Goal: Obtain resource: Download file/media

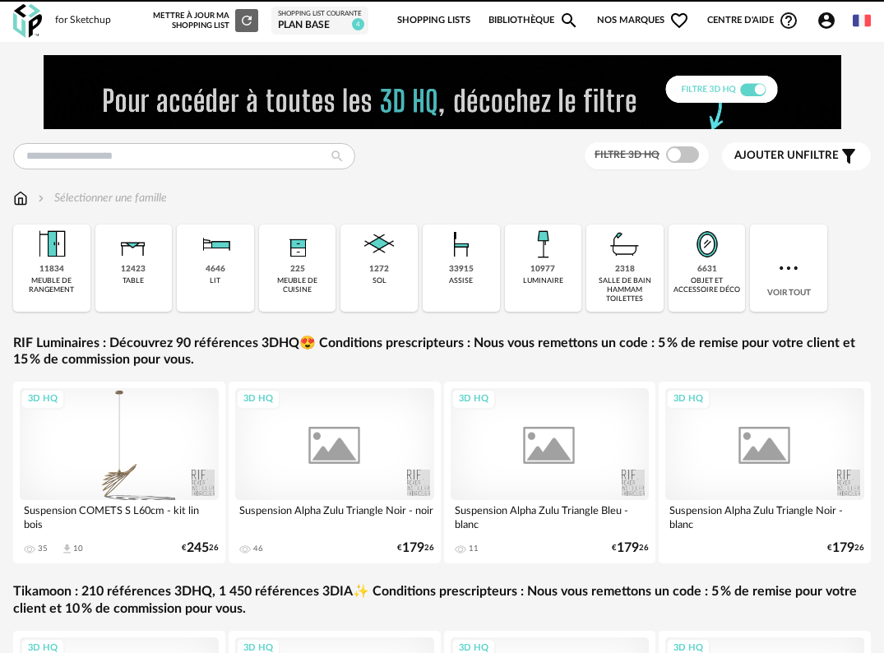
click at [0, 0] on div "revêtement mural" at bounding box center [0, 0] width 0 height 0
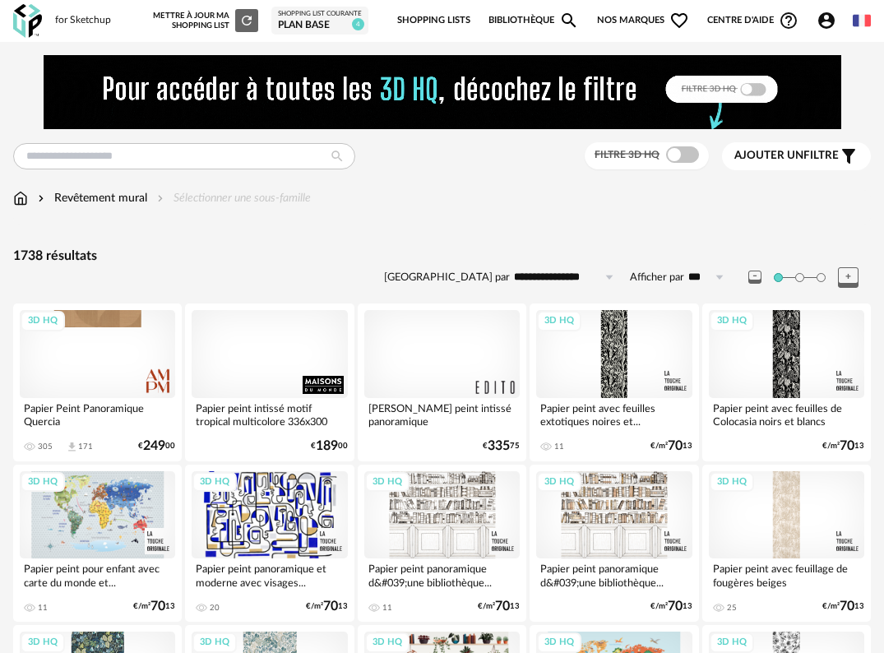
click at [28, 21] on img at bounding box center [27, 21] width 29 height 34
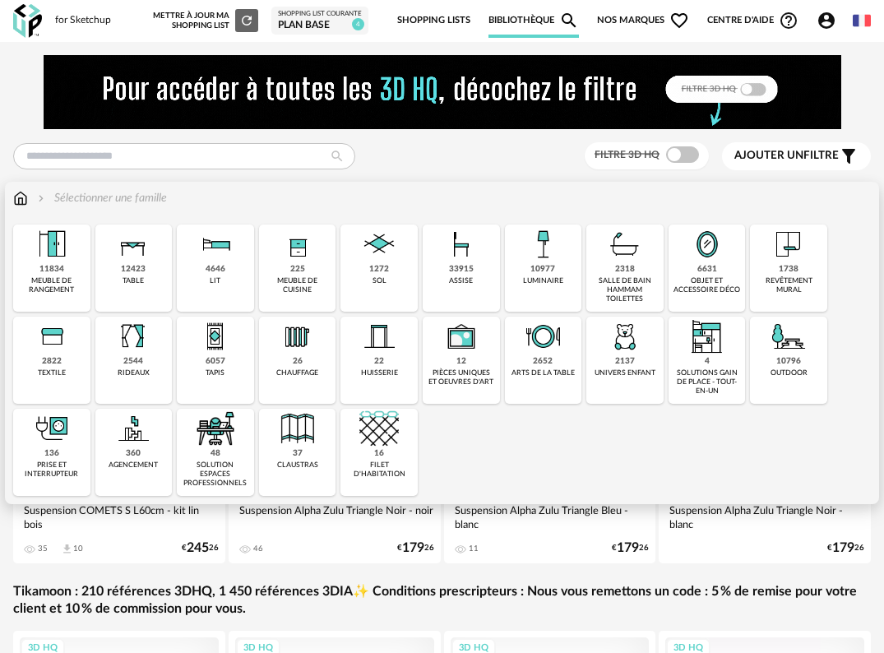
click at [63, 264] on div "11834" at bounding box center [51, 269] width 25 height 11
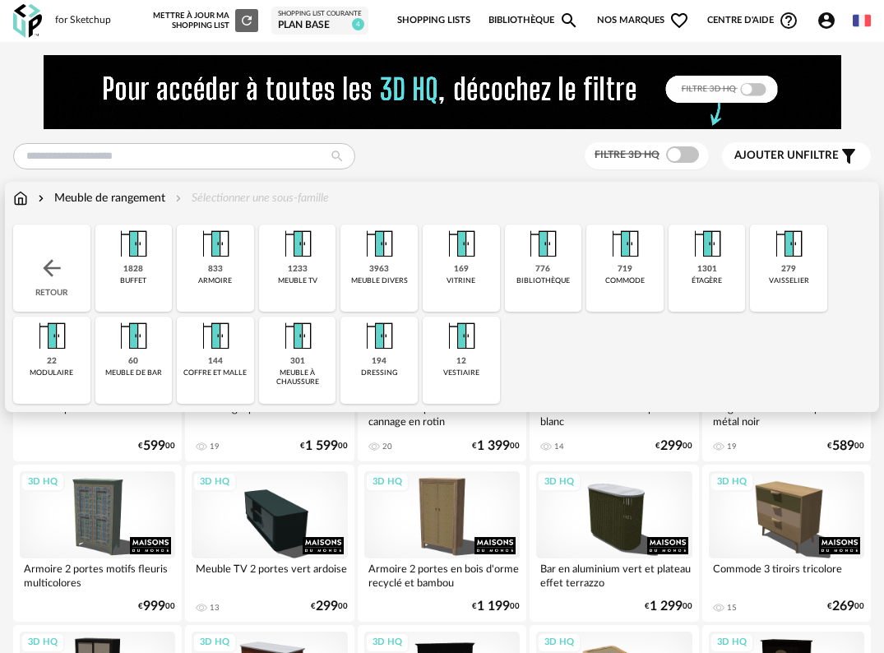
click at [50, 270] on img at bounding box center [52, 268] width 26 height 26
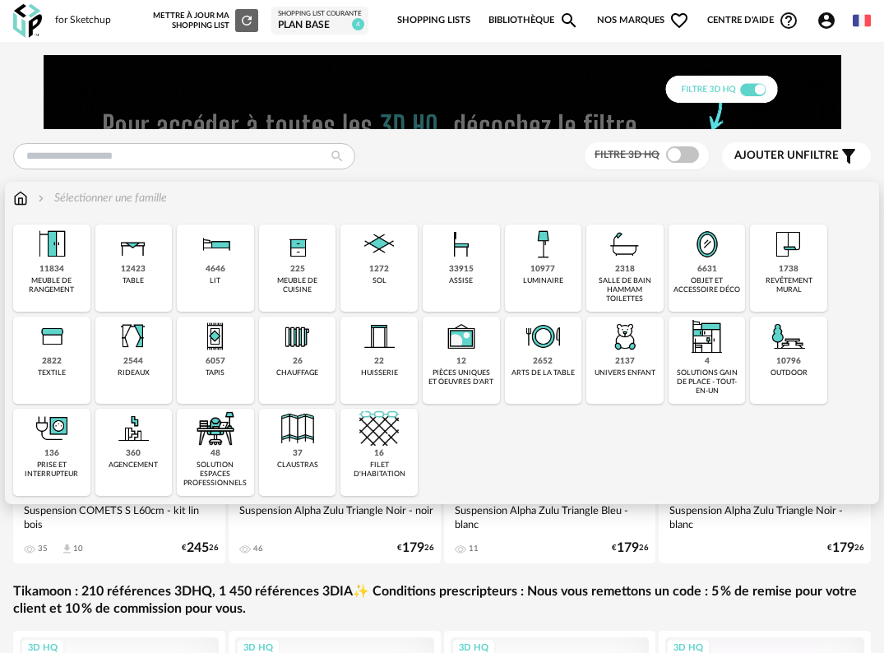
click at [144, 452] on div "360 agencement" at bounding box center [133, 452] width 77 height 87
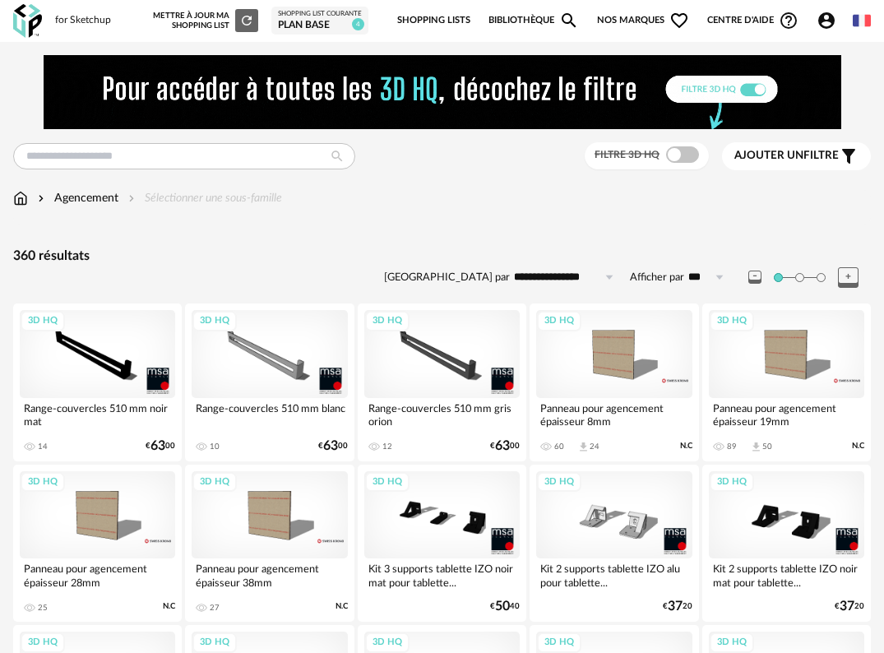
click at [22, 193] on img at bounding box center [20, 198] width 15 height 16
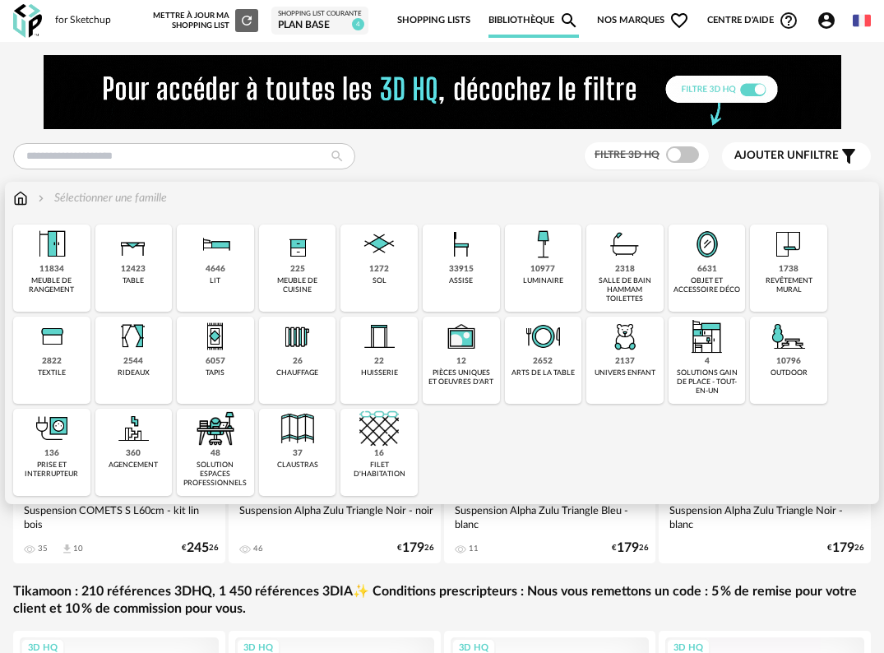
click at [213, 452] on div "48" at bounding box center [216, 453] width 10 height 11
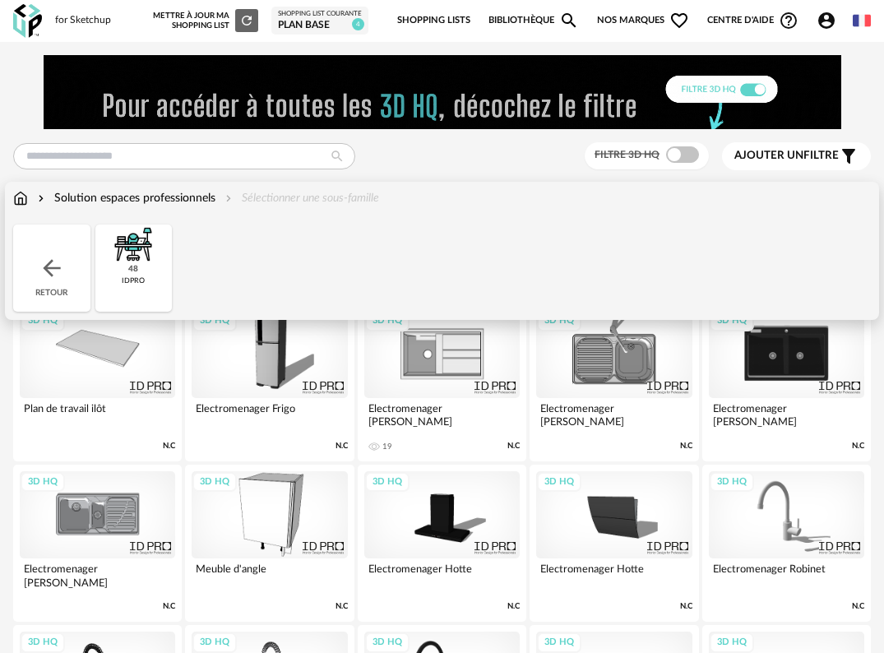
click at [23, 198] on img at bounding box center [20, 198] width 15 height 16
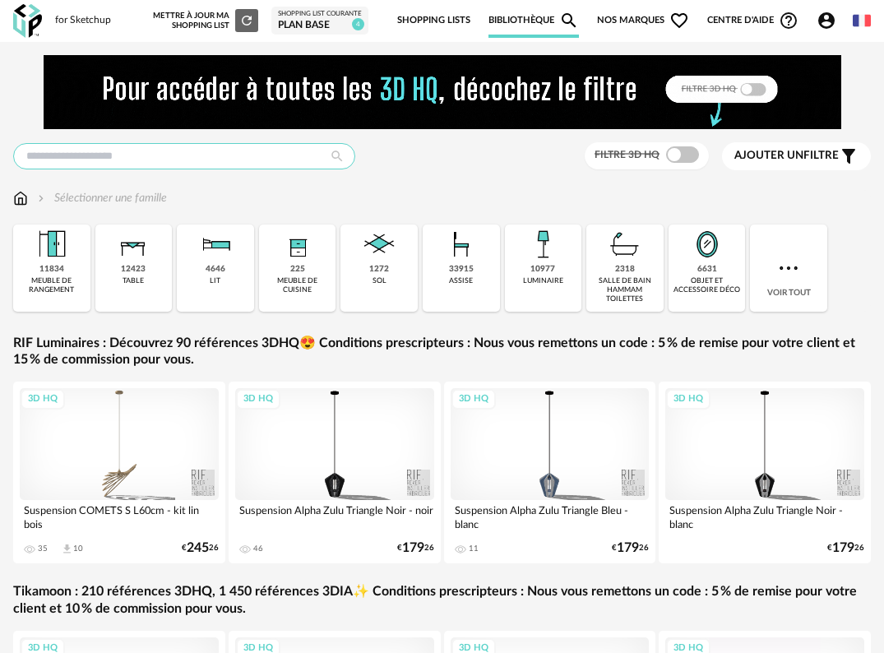
click at [133, 160] on input "text" at bounding box center [184, 156] width 342 height 26
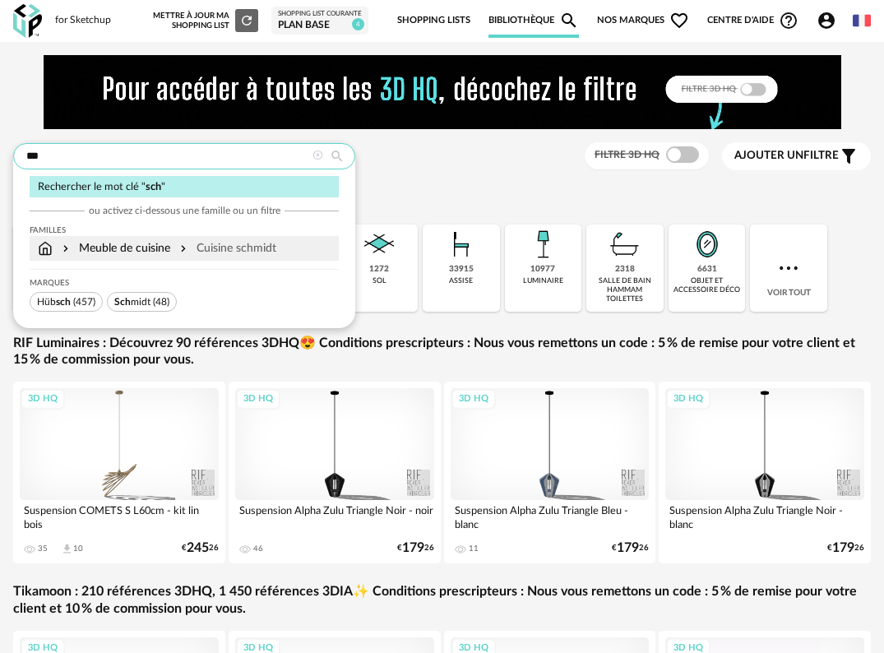
type input "***"
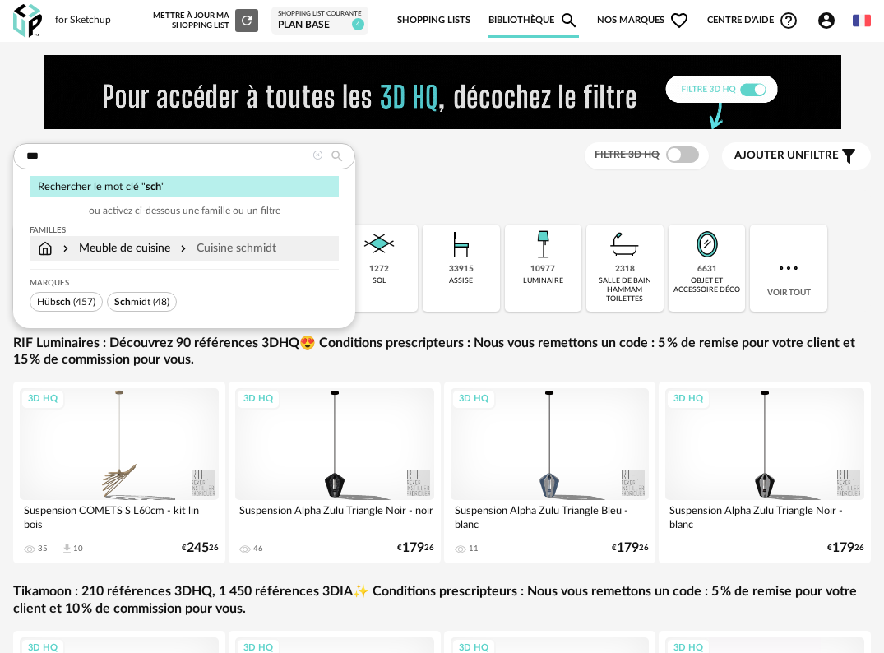
click at [155, 245] on div "Meuble de cuisine" at bounding box center [114, 248] width 111 height 16
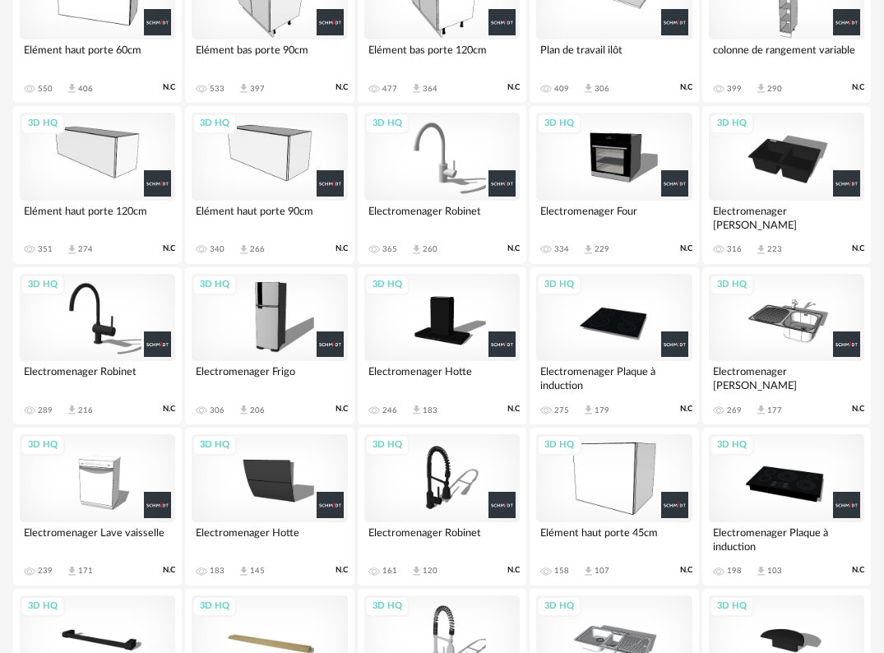
scroll to position [822, 0]
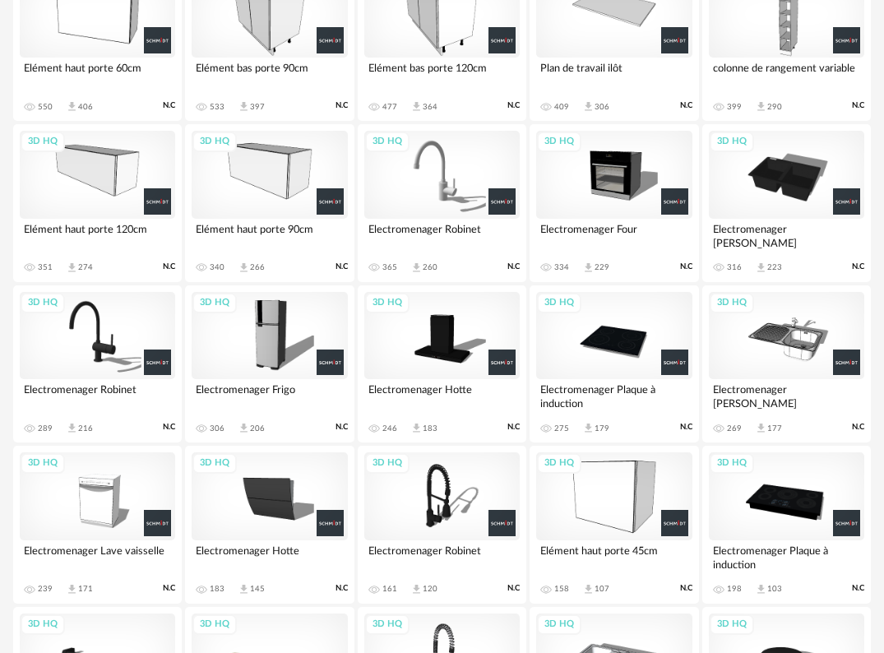
click at [265, 190] on div "3D HQ" at bounding box center [269, 175] width 155 height 88
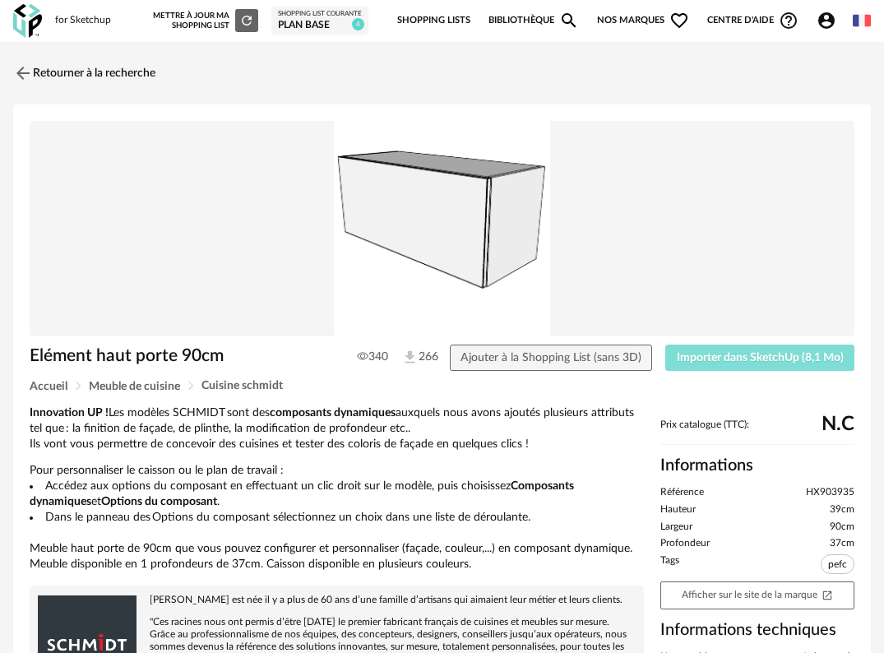
click at [793, 364] on button "Importer dans SketchUp (8,1 Mo)" at bounding box center [759, 358] width 189 height 26
click at [30, 14] on img at bounding box center [27, 21] width 29 height 34
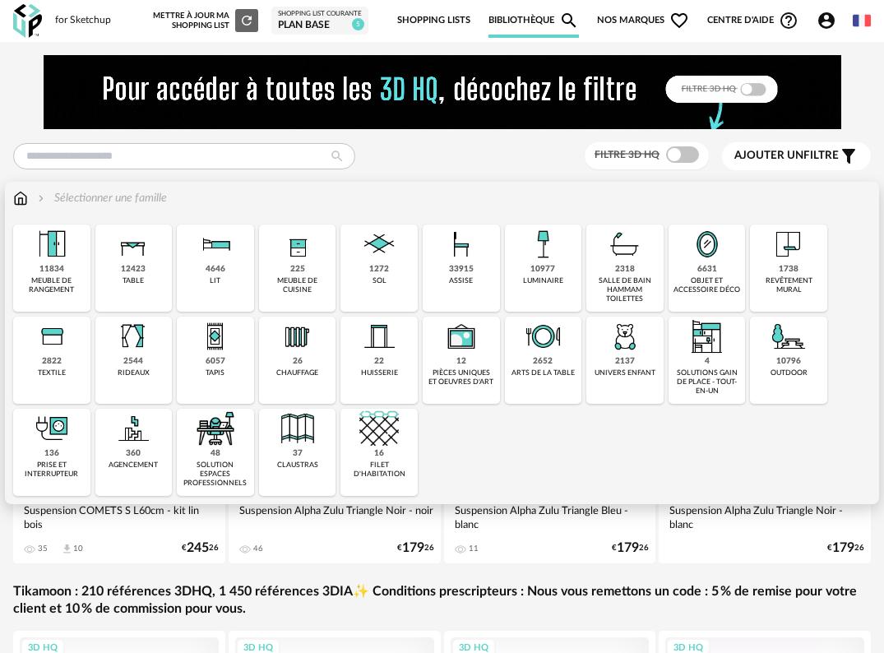
click at [469, 254] on img at bounding box center [461, 244] width 39 height 39
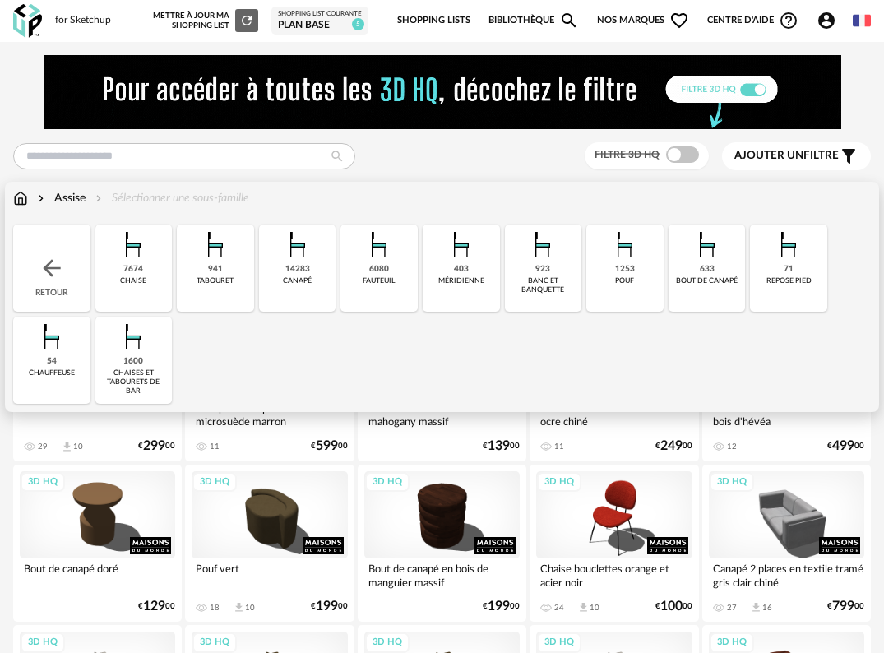
click at [146, 361] on div "1600 chaises et tabourets de bar" at bounding box center [133, 360] width 77 height 87
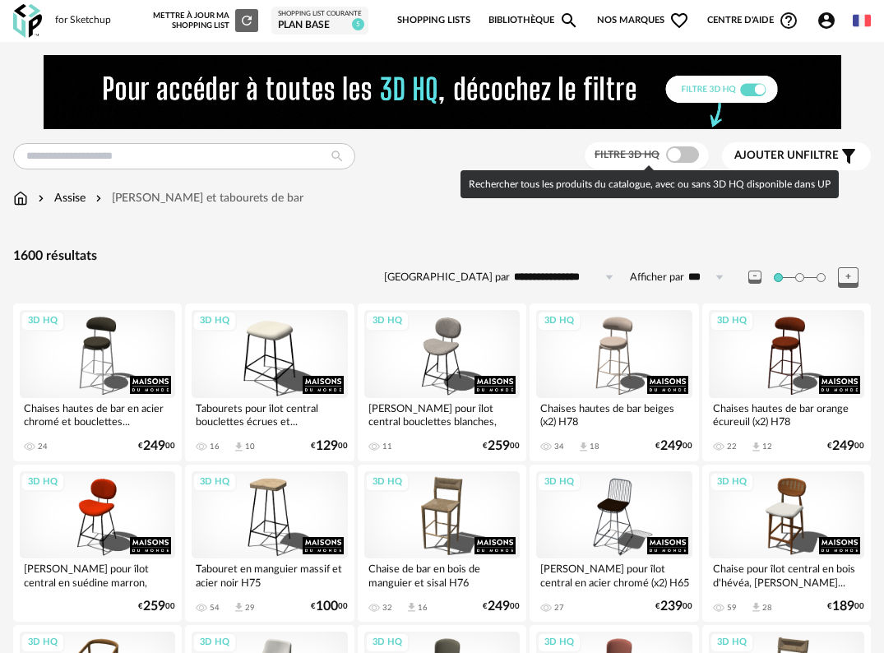
click at [680, 159] on span at bounding box center [682, 154] width 33 height 16
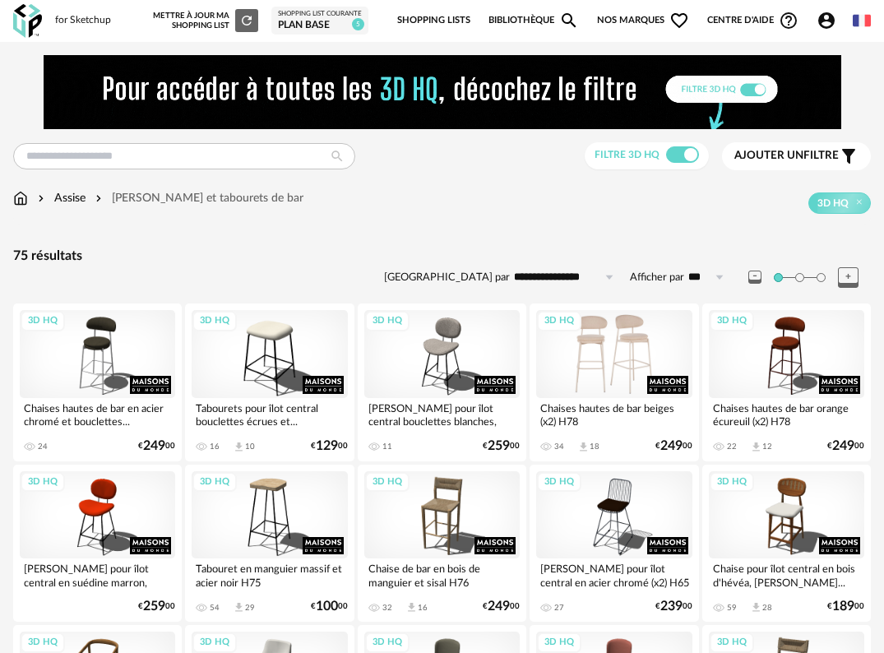
click at [627, 364] on div "3D HQ" at bounding box center [613, 354] width 155 height 88
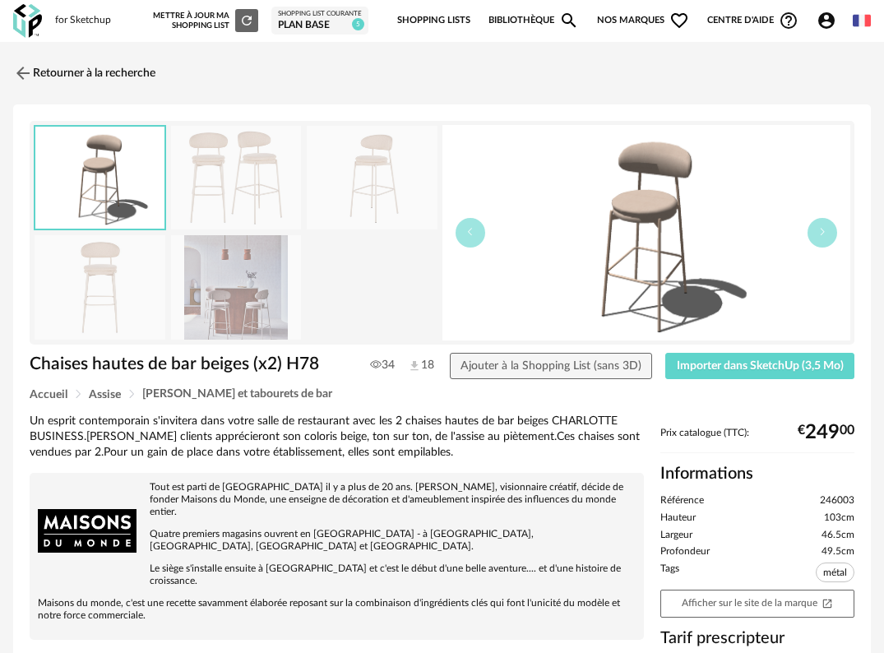
click at [250, 193] on img at bounding box center [236, 178] width 131 height 104
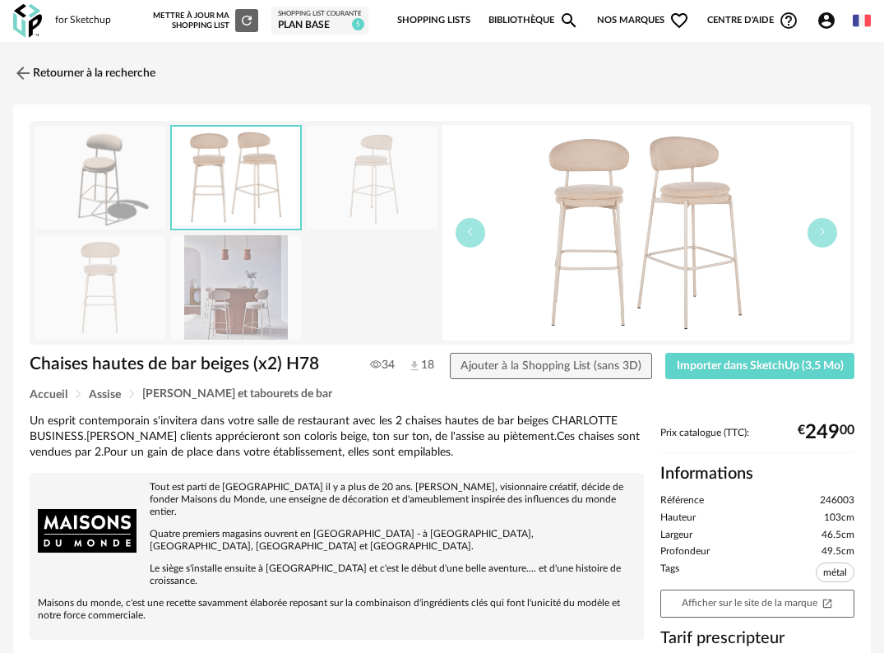
click at [354, 187] on img at bounding box center [372, 178] width 131 height 104
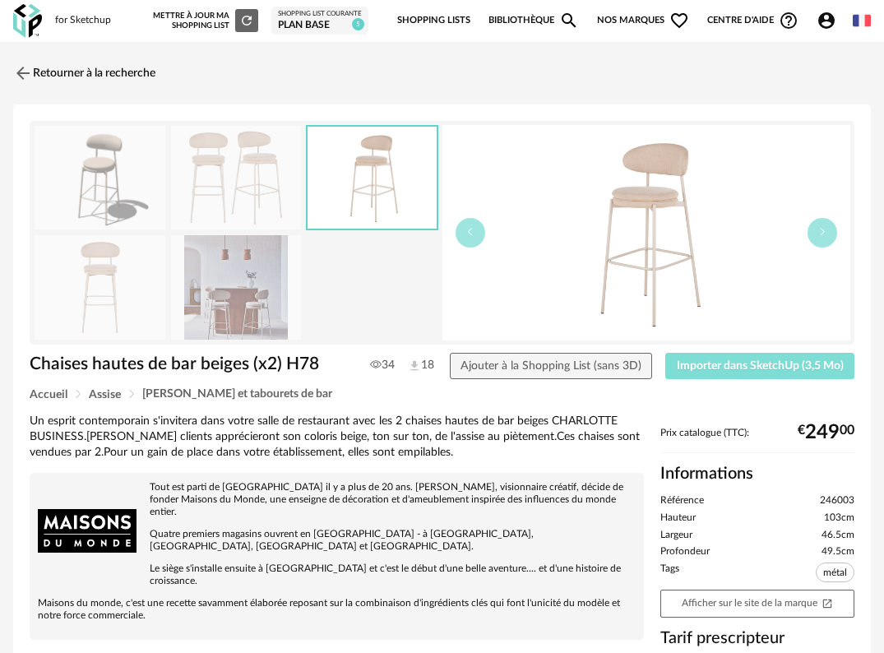
click at [751, 368] on span "Importer dans SketchUp (3,5 Mo)" at bounding box center [760, 366] width 167 height 12
click at [42, 16] on div "for Sketchup Nouvelle shopping list Mettre à jour ma Shopping List Refresh icon…" at bounding box center [442, 21] width 884 height 42
click at [31, 25] on img at bounding box center [27, 21] width 29 height 34
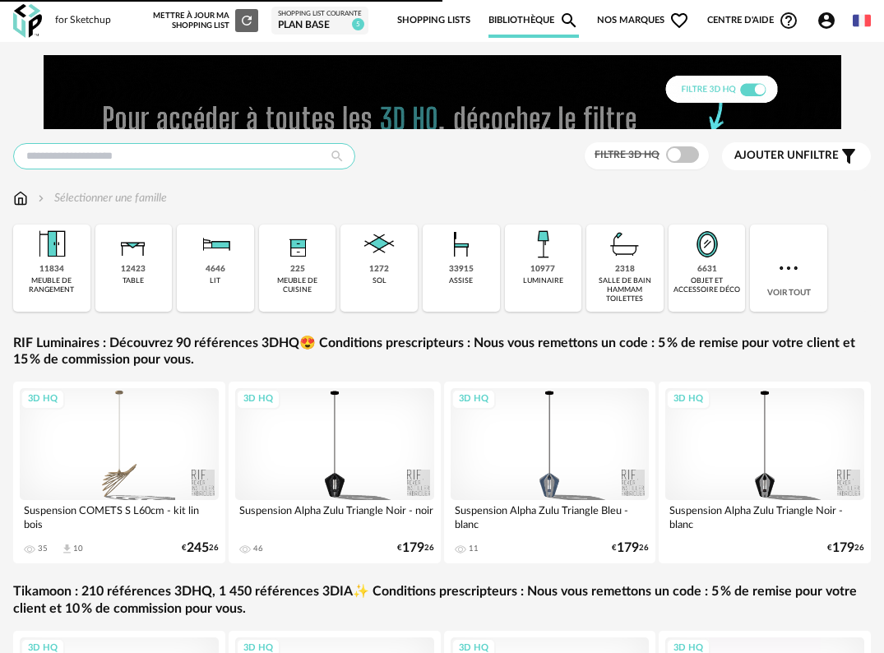
click at [119, 147] on input "text" at bounding box center [184, 156] width 342 height 26
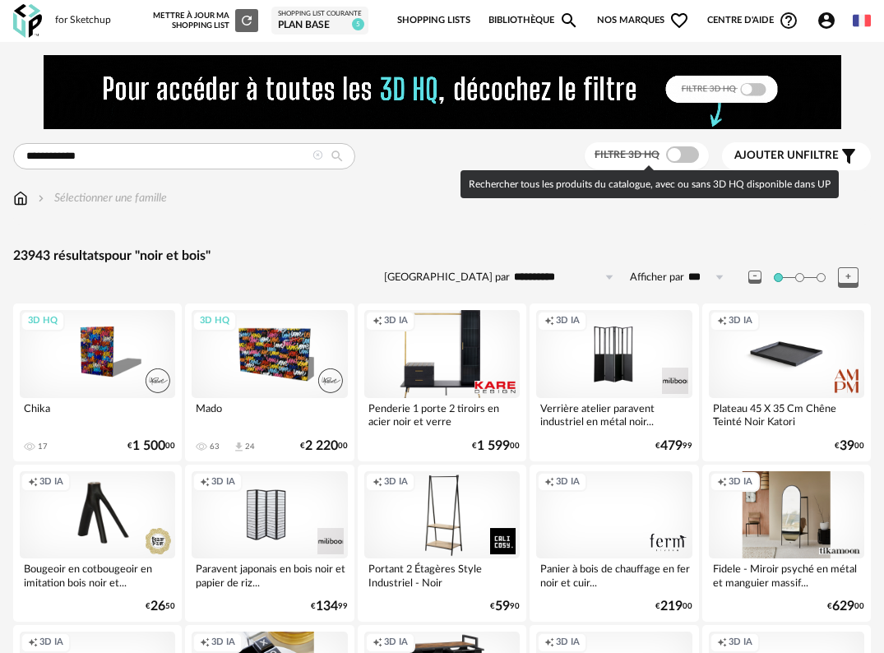
click at [688, 151] on span at bounding box center [682, 154] width 33 height 16
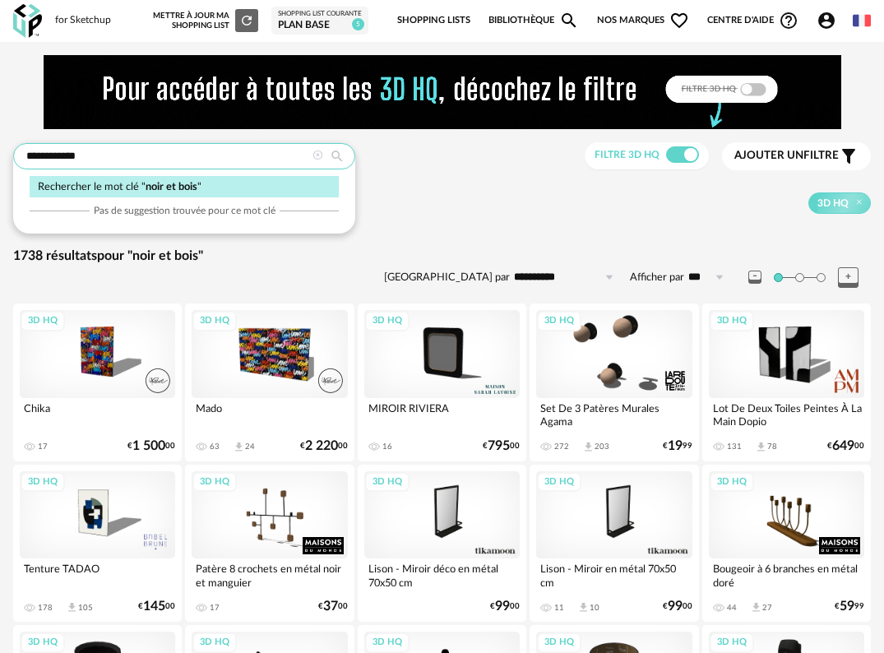
click at [25, 155] on input "**********" at bounding box center [184, 156] width 342 height 26
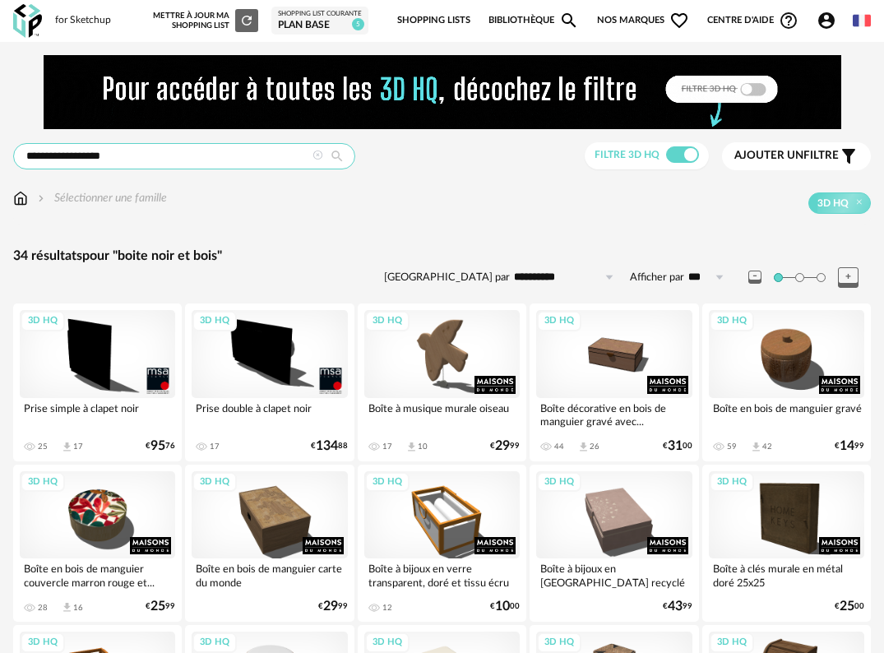
drag, startPoint x: 53, startPoint y: 158, endPoint x: 75, endPoint y: 156, distance: 22.3
click at [75, 156] on input "**********" at bounding box center [184, 156] width 342 height 26
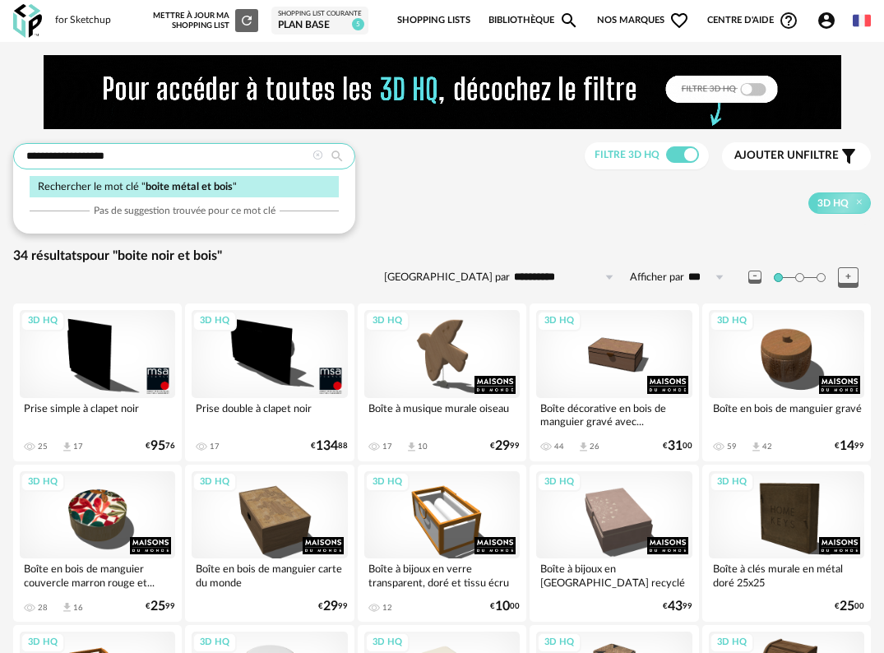
type input "**********"
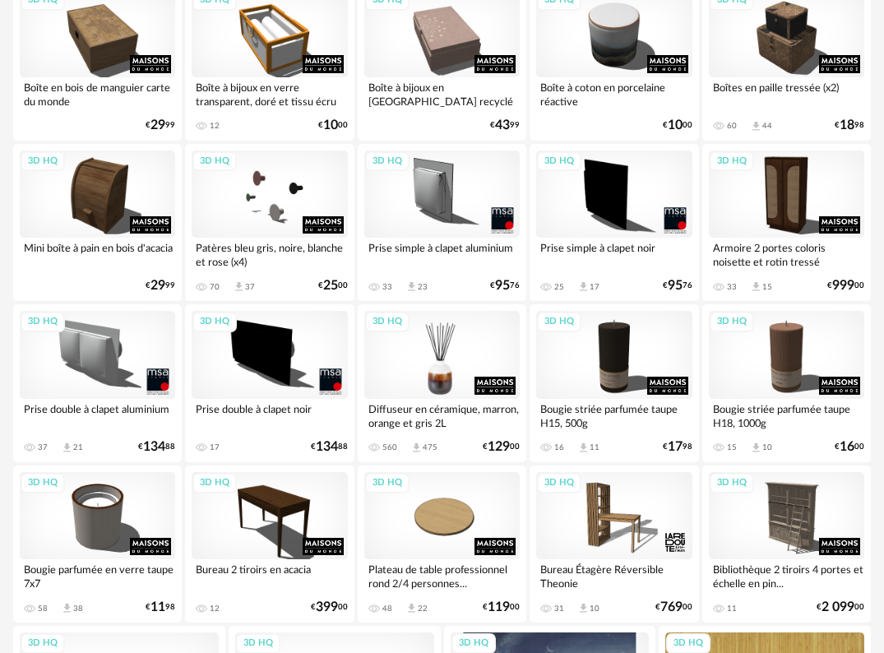
scroll to position [370, 0]
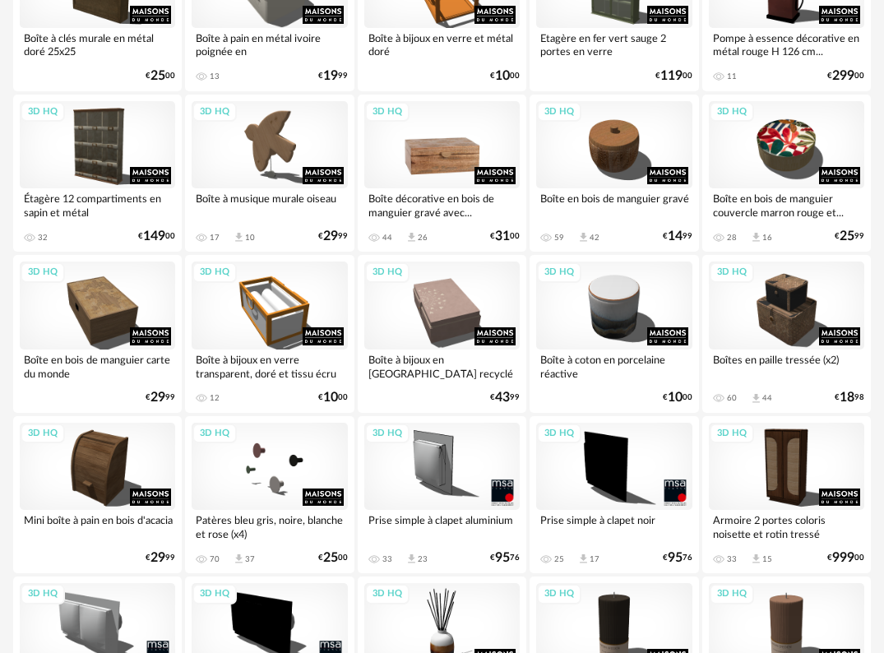
click at [440, 165] on div "3D HQ" at bounding box center [441, 145] width 155 height 88
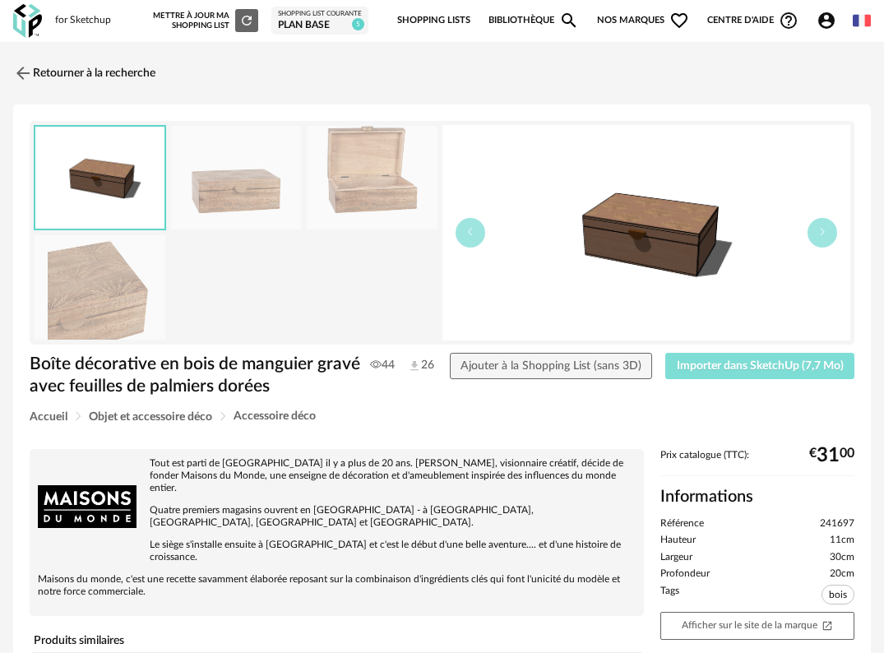
click at [759, 368] on span "Importer dans SketchUp (7,7 Mo)" at bounding box center [760, 366] width 167 height 12
click at [34, 21] on img at bounding box center [27, 21] width 29 height 34
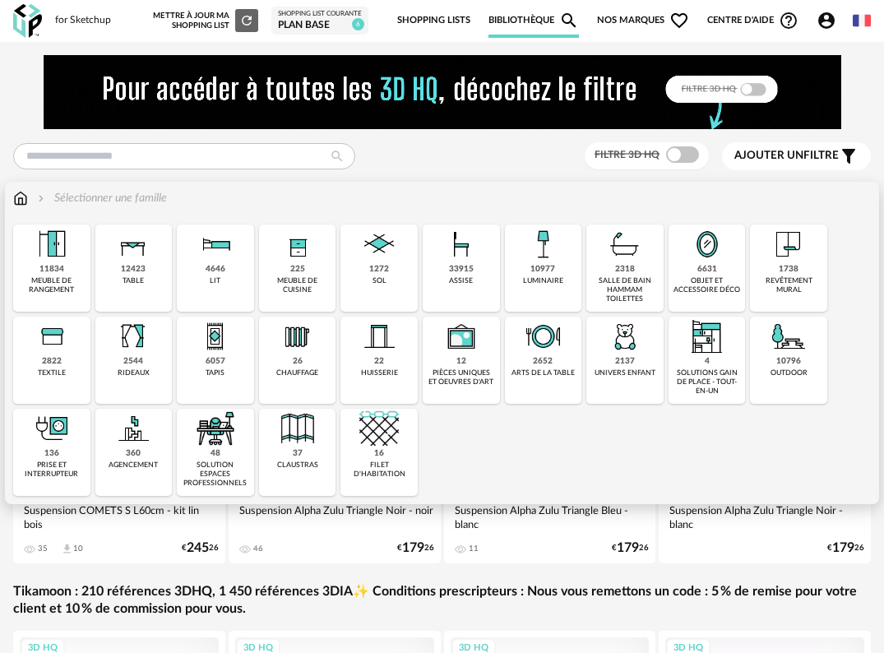
click at [797, 288] on div "revêtement mural" at bounding box center [788, 285] width 67 height 19
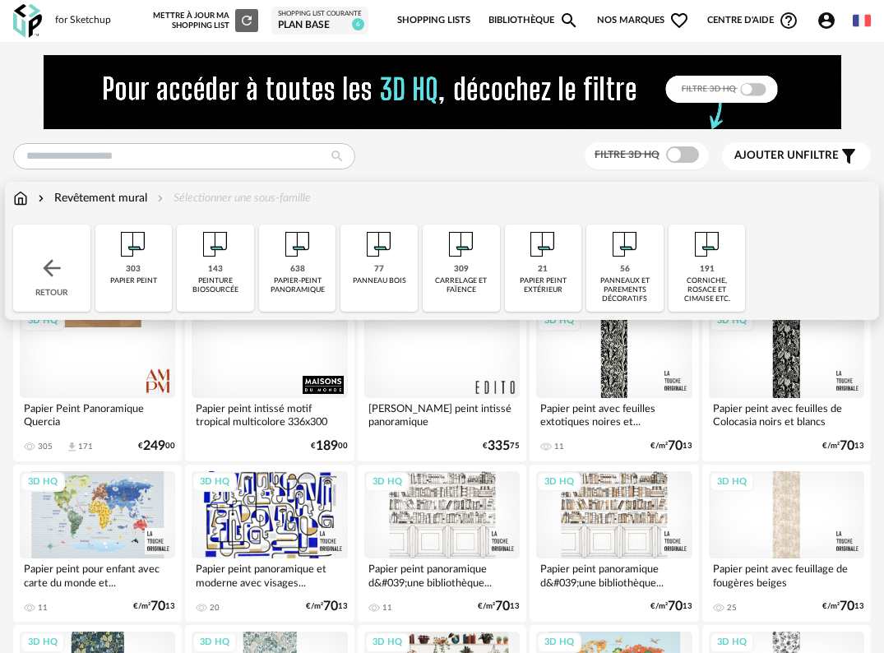
click at [377, 275] on div "77 panneau bois" at bounding box center [379, 268] width 77 height 87
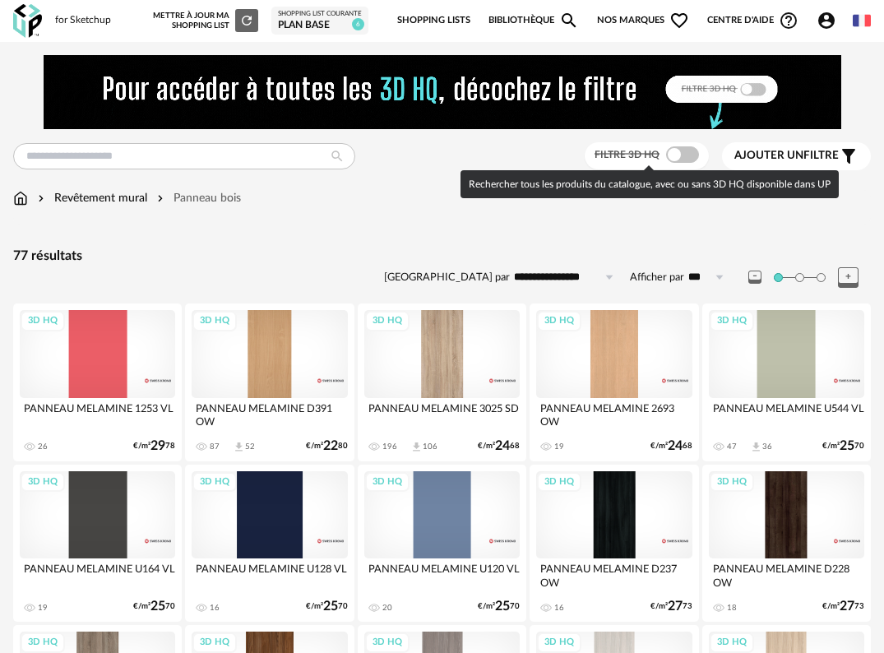
click at [686, 156] on span at bounding box center [682, 154] width 33 height 16
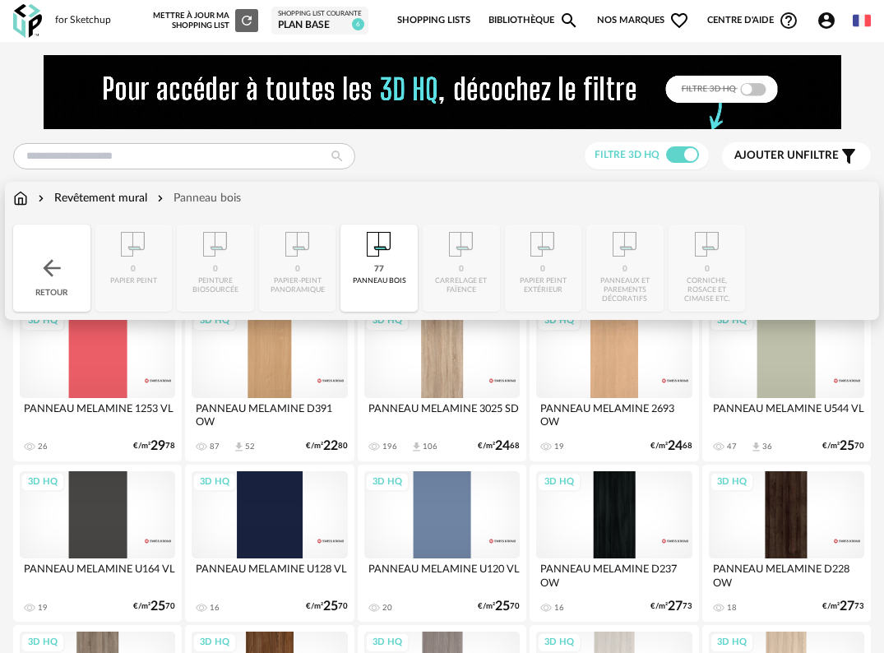
click at [354, 266] on div "77 panneau bois" at bounding box center [379, 268] width 77 height 87
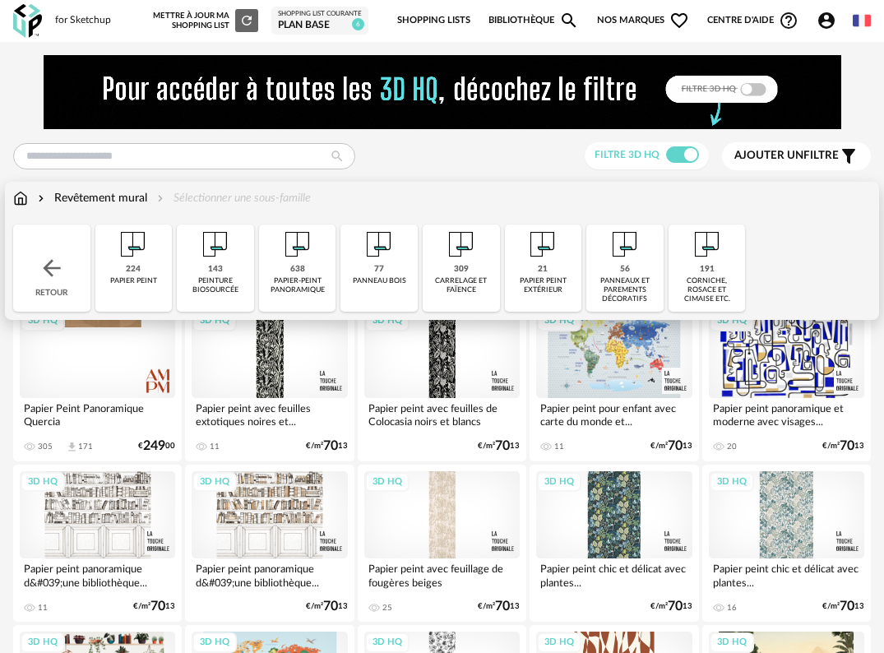
click at [633, 280] on div "panneaux et parements décoratifs" at bounding box center [624, 290] width 67 height 28
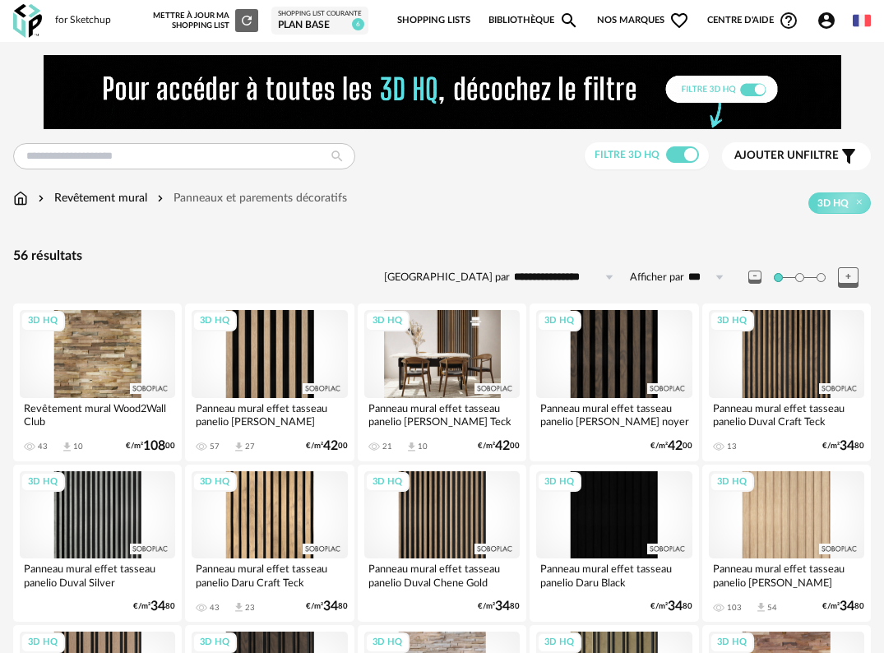
click at [456, 381] on div "3D HQ" at bounding box center [441, 354] width 155 height 88
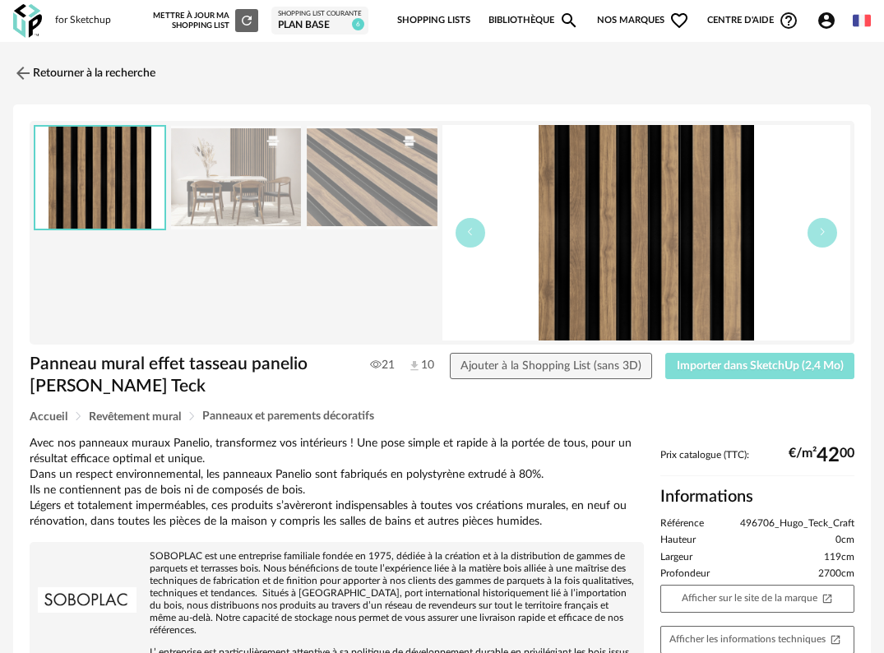
click at [763, 373] on button "Importer dans SketchUp (2,4 Mo)" at bounding box center [759, 366] width 189 height 26
click at [25, 72] on img at bounding box center [22, 73] width 24 height 24
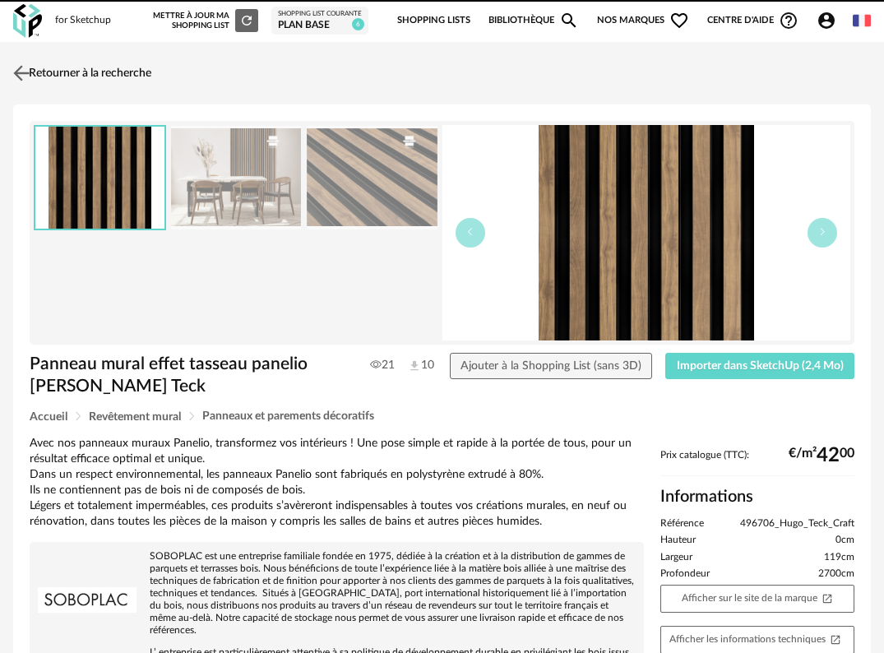
click at [18, 71] on img at bounding box center [22, 73] width 24 height 24
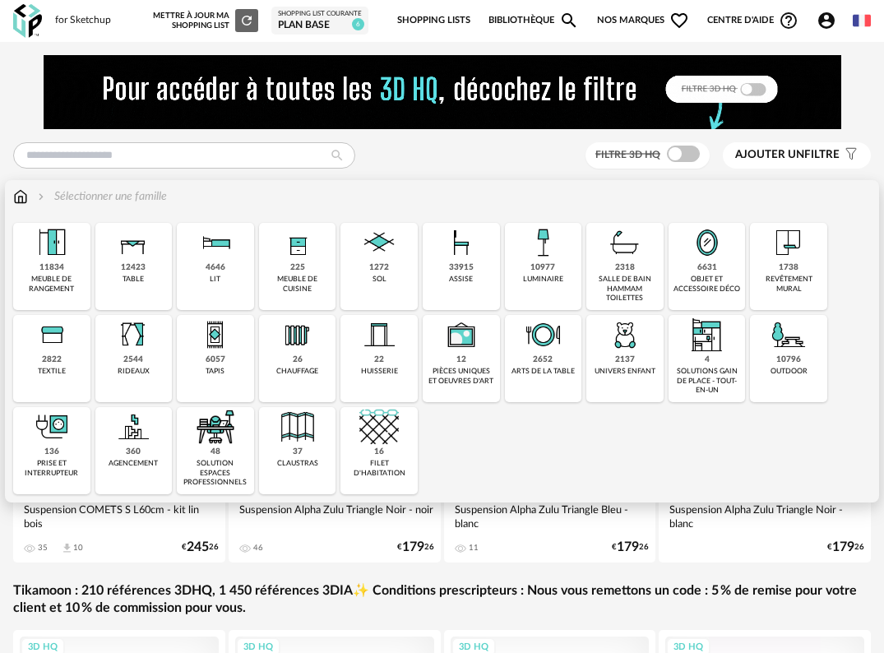
click at [771, 276] on div "revêtement mural" at bounding box center [788, 284] width 67 height 19
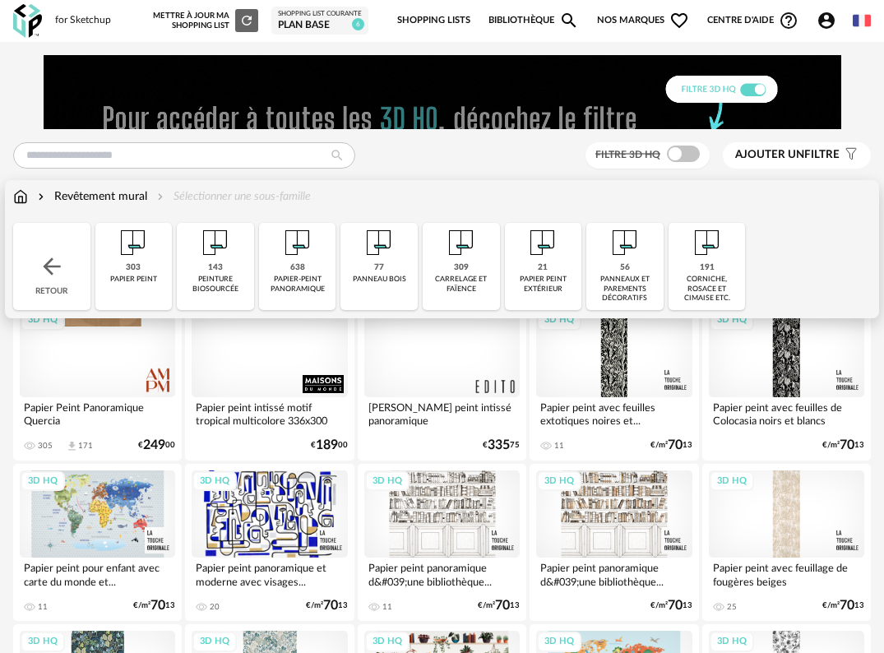
click at [613, 290] on div "panneaux et parements décoratifs" at bounding box center [624, 289] width 67 height 28
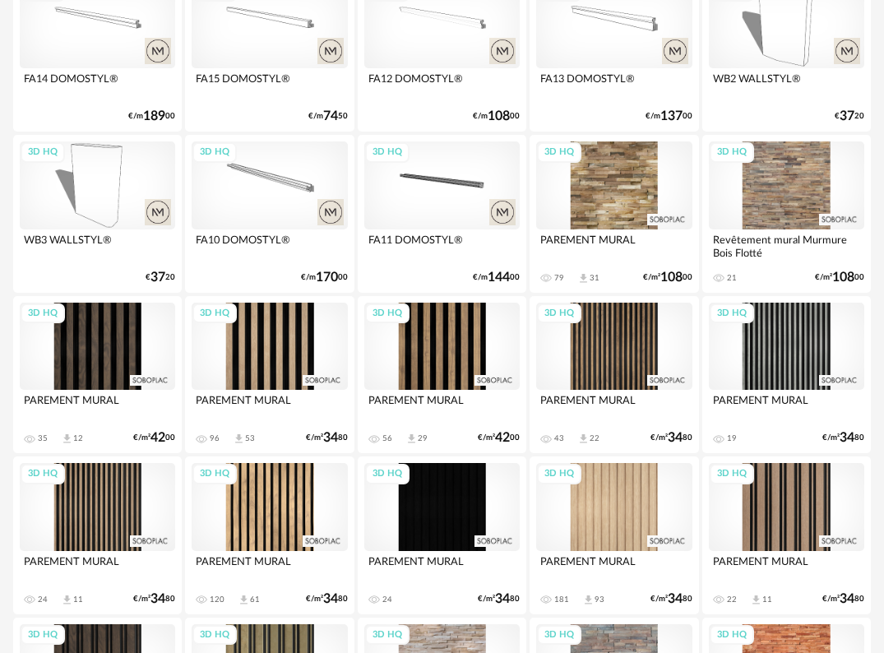
scroll to position [1291, 0]
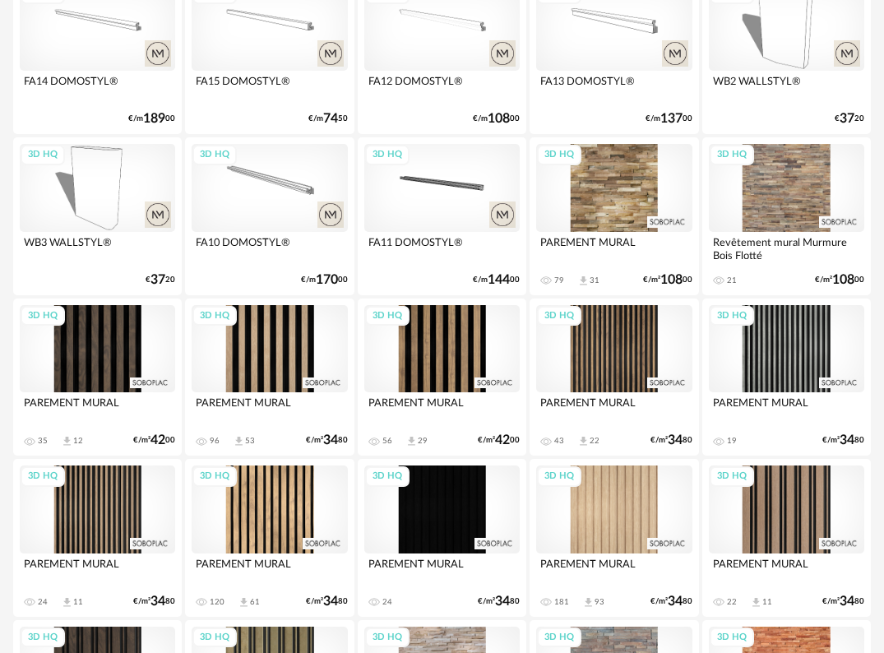
click at [424, 360] on div "3D HQ" at bounding box center [441, 349] width 155 height 88
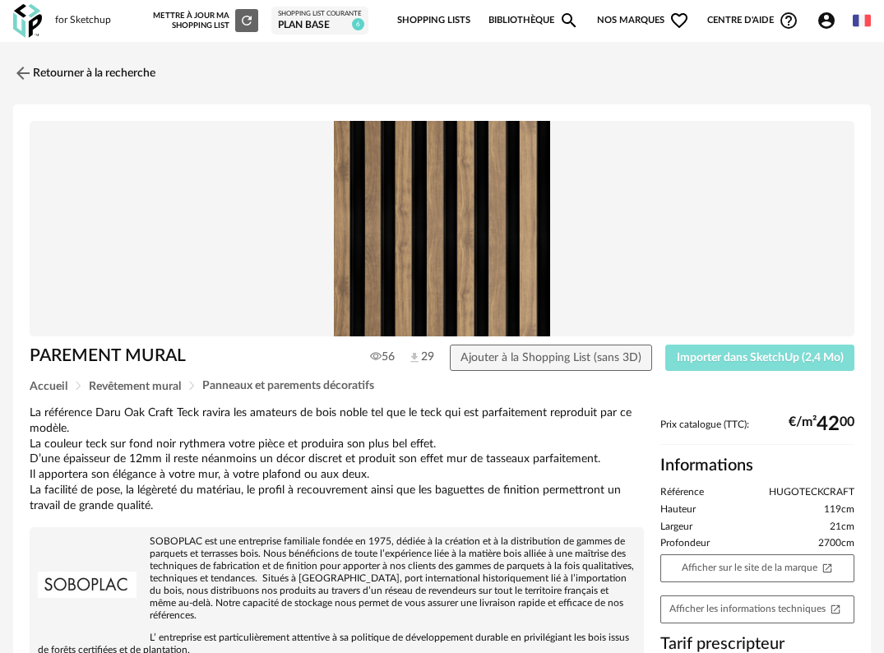
click at [705, 361] on span "Importer dans SketchUp (2,4 Mo)" at bounding box center [760, 358] width 167 height 12
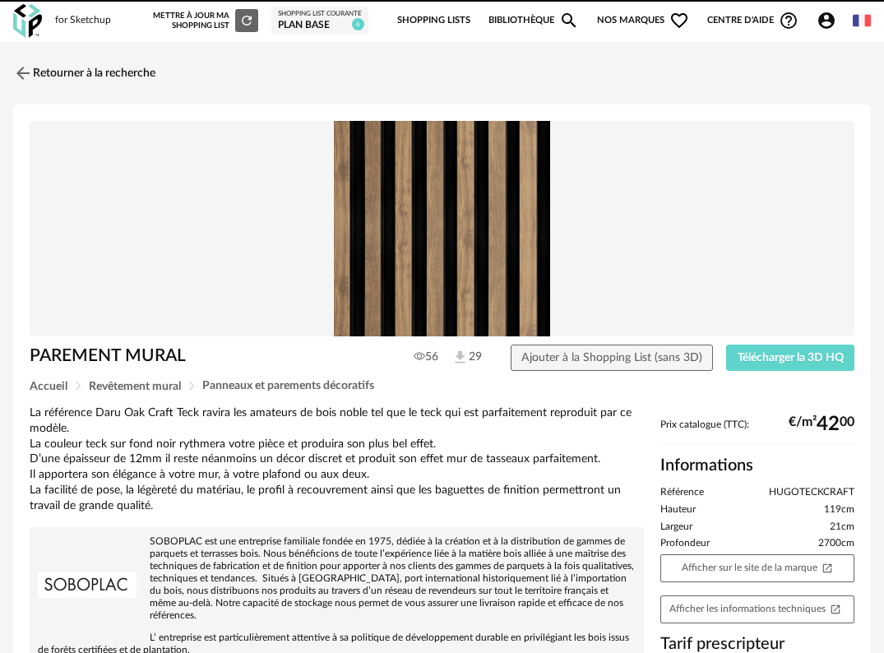
click at [29, 16] on img at bounding box center [27, 21] width 29 height 34
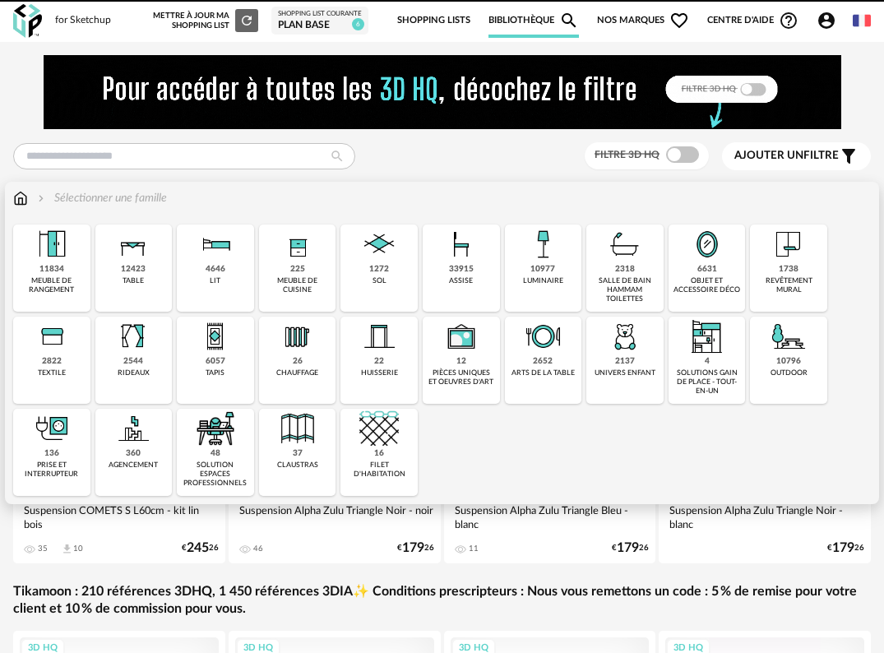
click at [773, 277] on div "revêtement mural" at bounding box center [788, 285] width 67 height 19
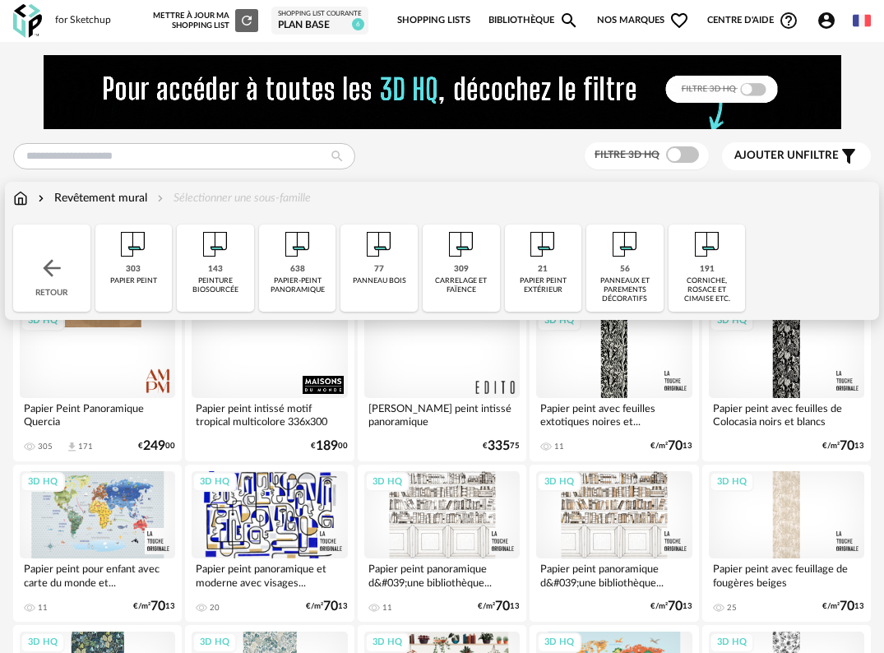
click at [723, 280] on div "corniche, rosace et cimaise etc." at bounding box center [707, 290] width 67 height 28
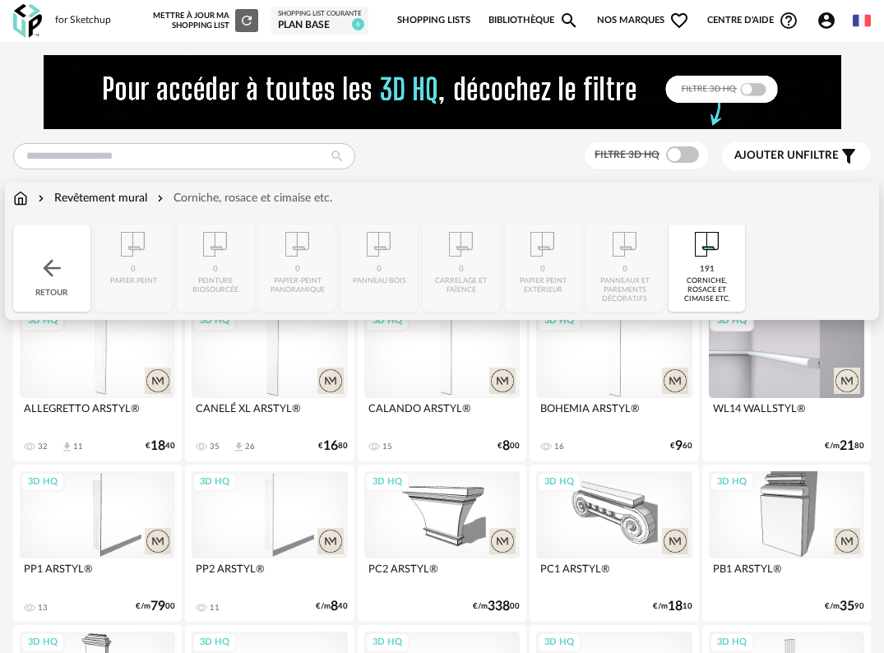
click at [697, 274] on div "191 corniche, rosace et cimaise etc." at bounding box center [707, 268] width 77 height 87
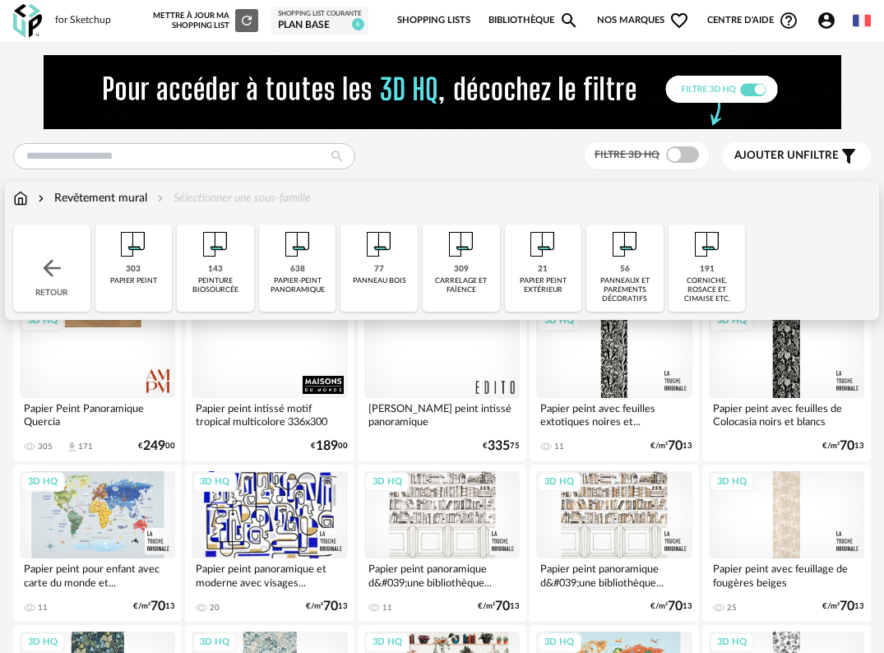
click at [53, 260] on img at bounding box center [52, 268] width 26 height 26
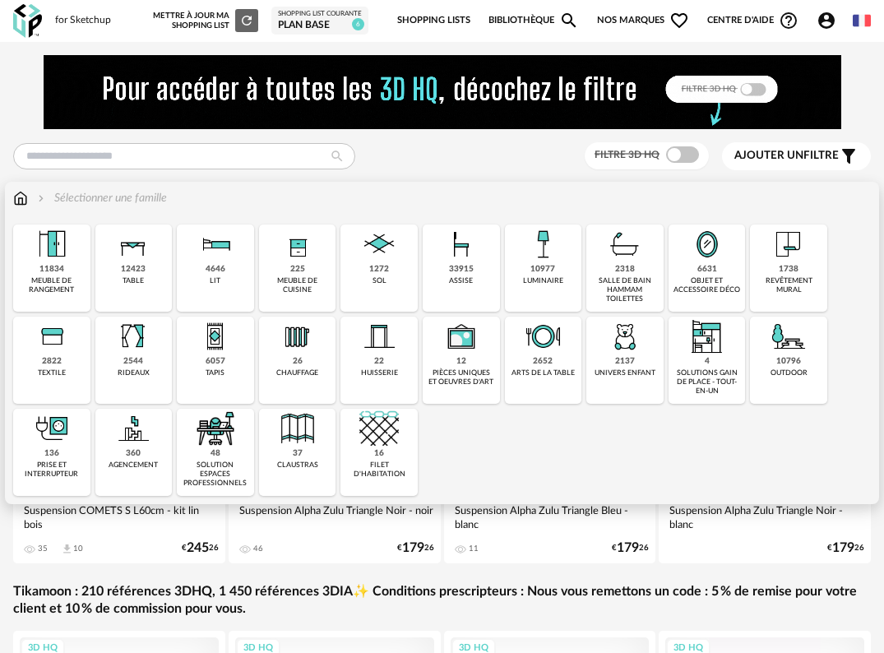
click at [287, 450] on div "37 claustras" at bounding box center [297, 452] width 77 height 87
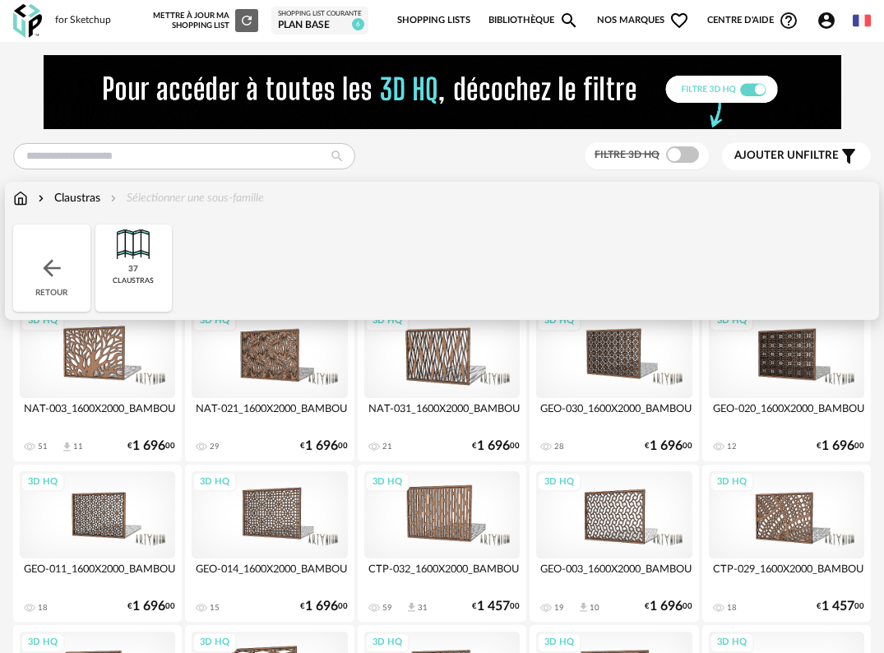
click at [65, 255] on div "Retour" at bounding box center [51, 268] width 77 height 87
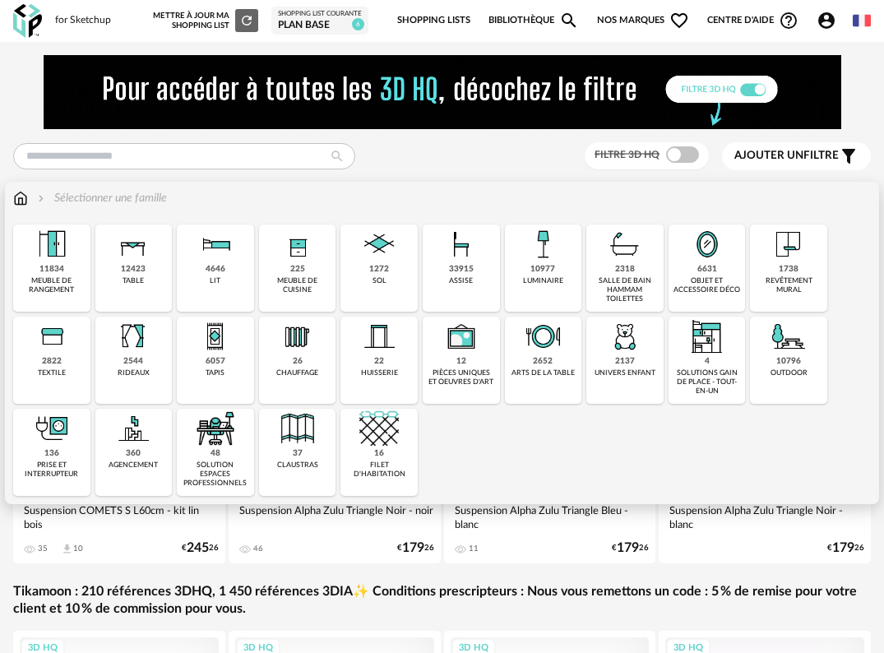
click at [149, 455] on div "360 agencement" at bounding box center [133, 452] width 77 height 87
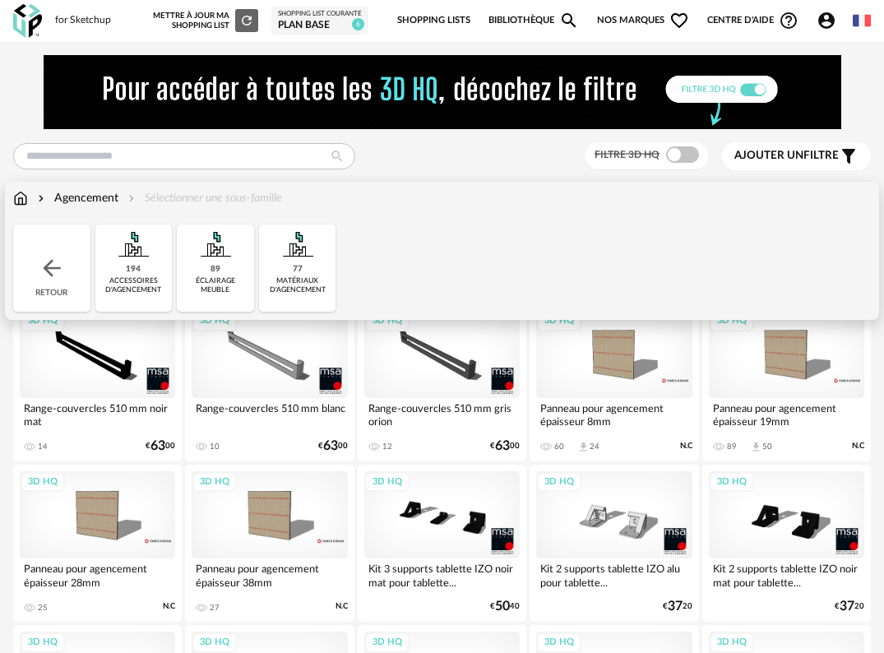
click at [25, 197] on img at bounding box center [20, 198] width 15 height 16
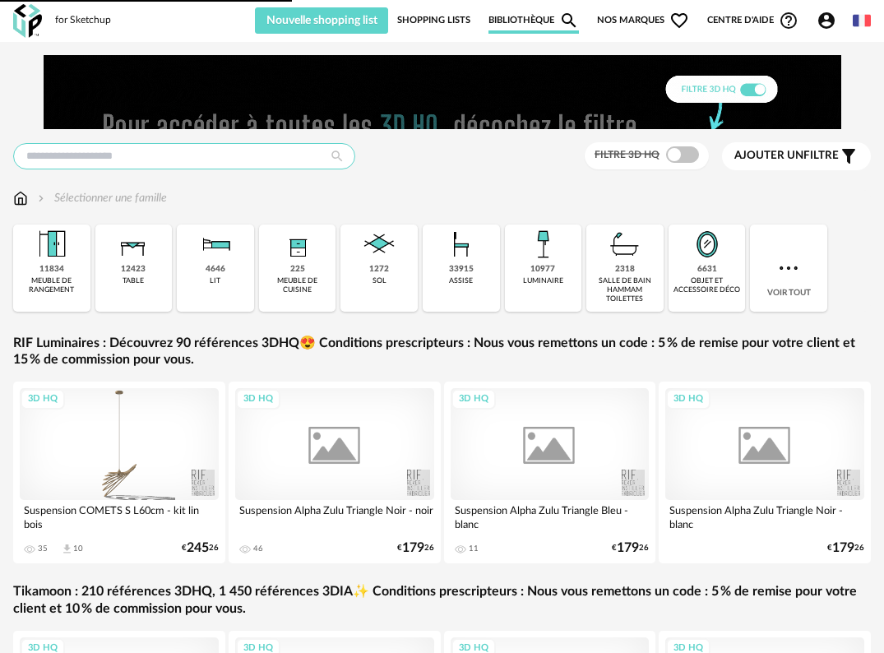
click at [118, 154] on input "text" at bounding box center [184, 156] width 342 height 26
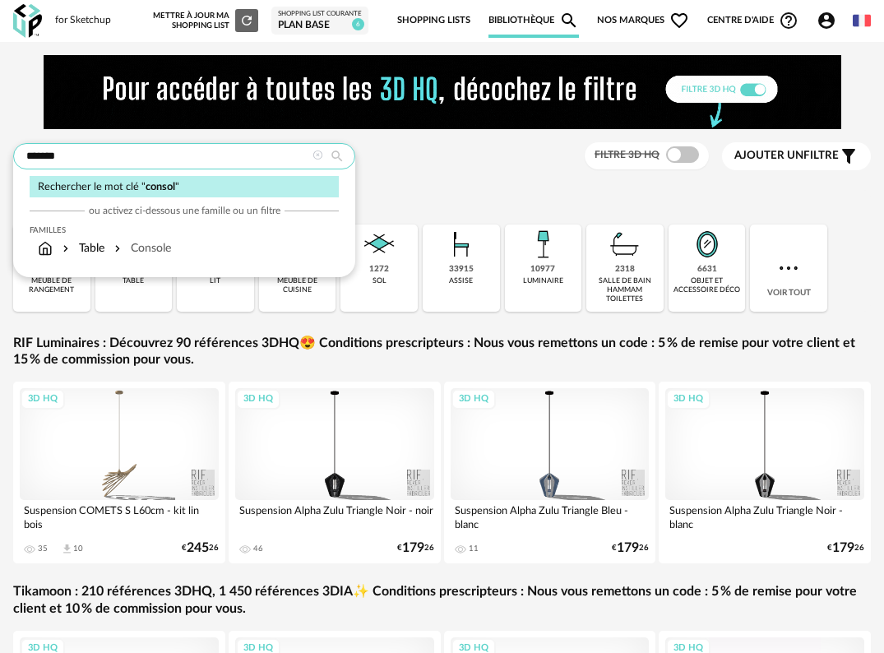
type input "*******"
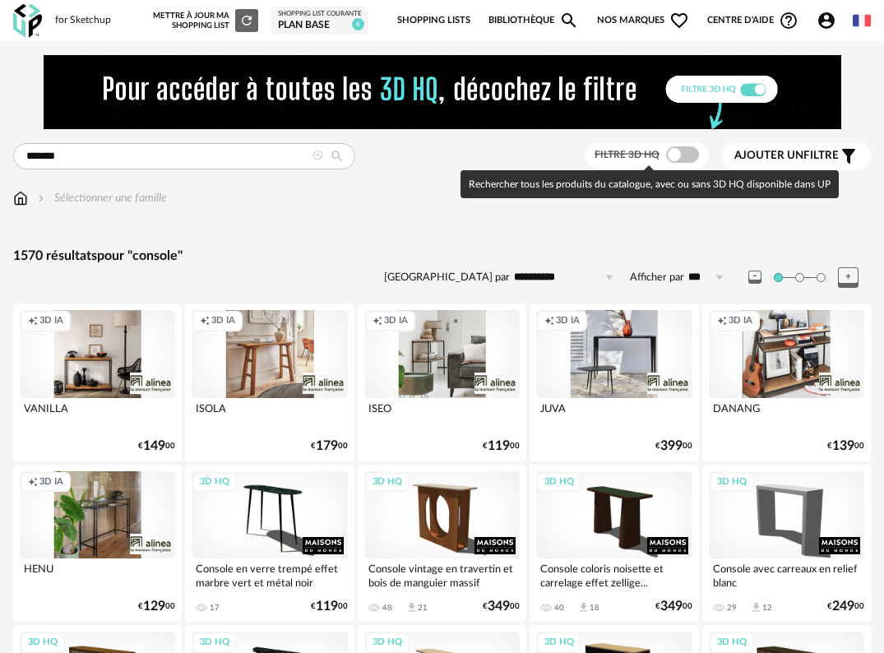
click at [683, 154] on span at bounding box center [682, 154] width 33 height 16
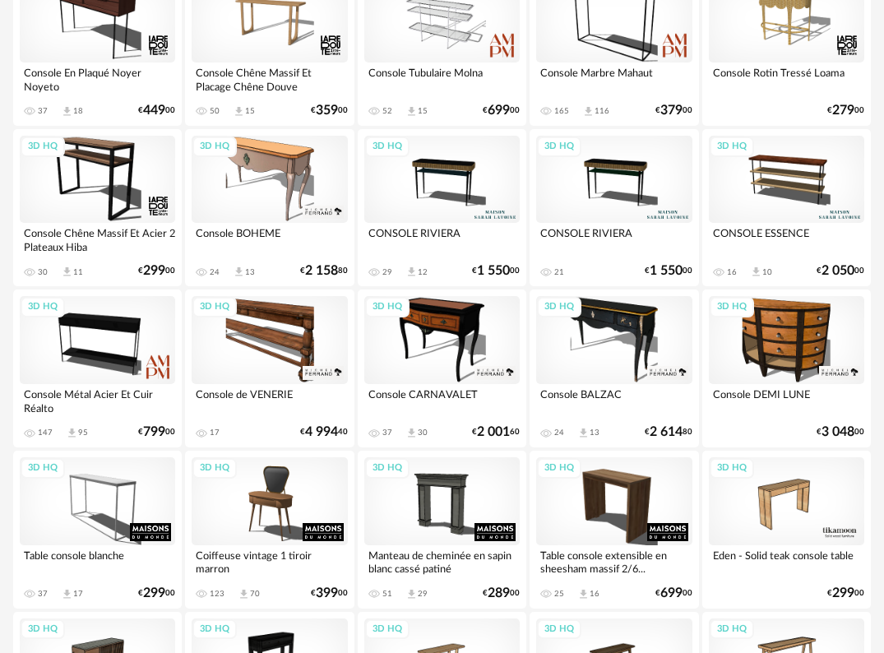
scroll to position [987, 0]
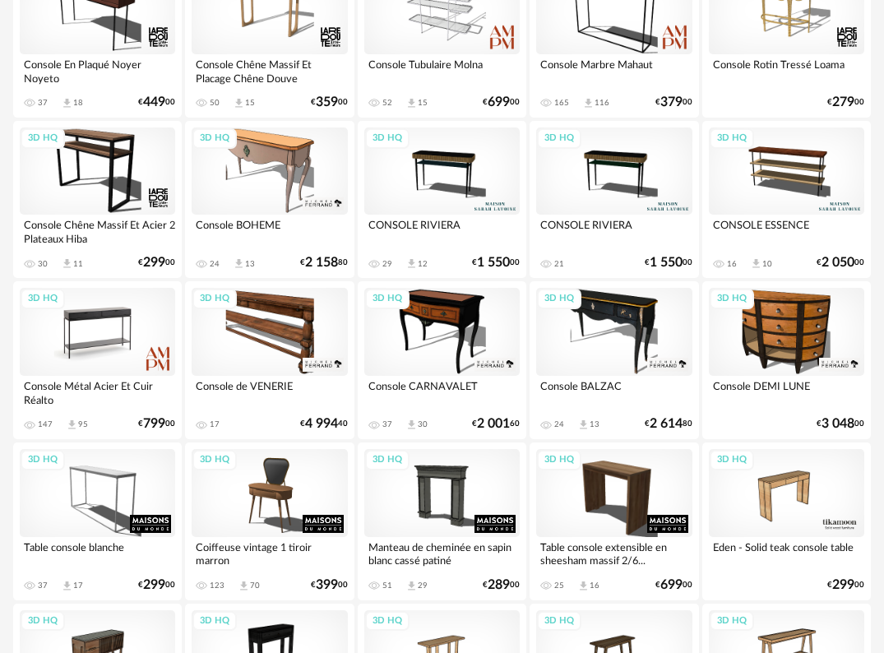
click at [96, 348] on div "3D HQ" at bounding box center [97, 332] width 155 height 88
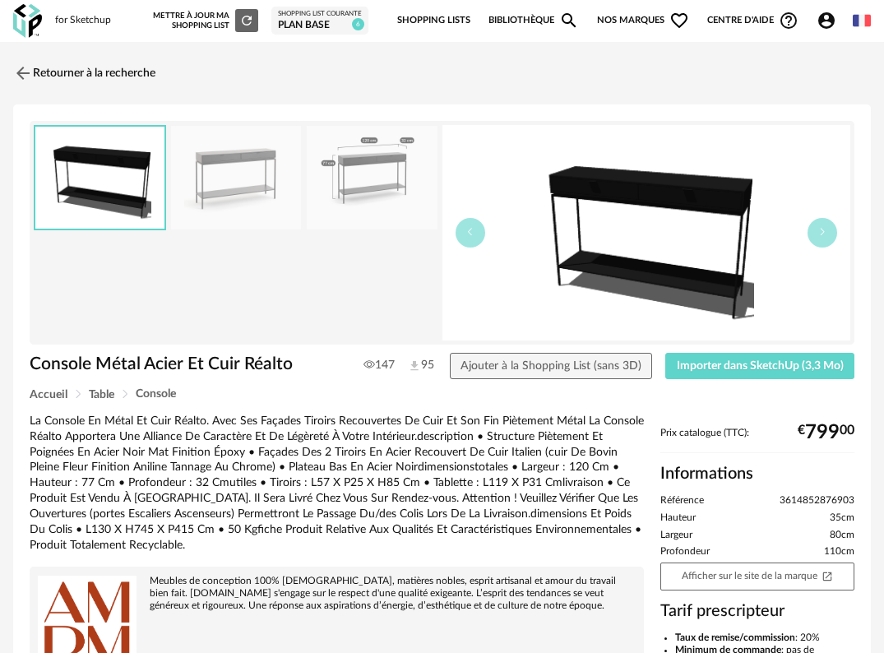
click at [231, 159] on img at bounding box center [236, 178] width 131 height 104
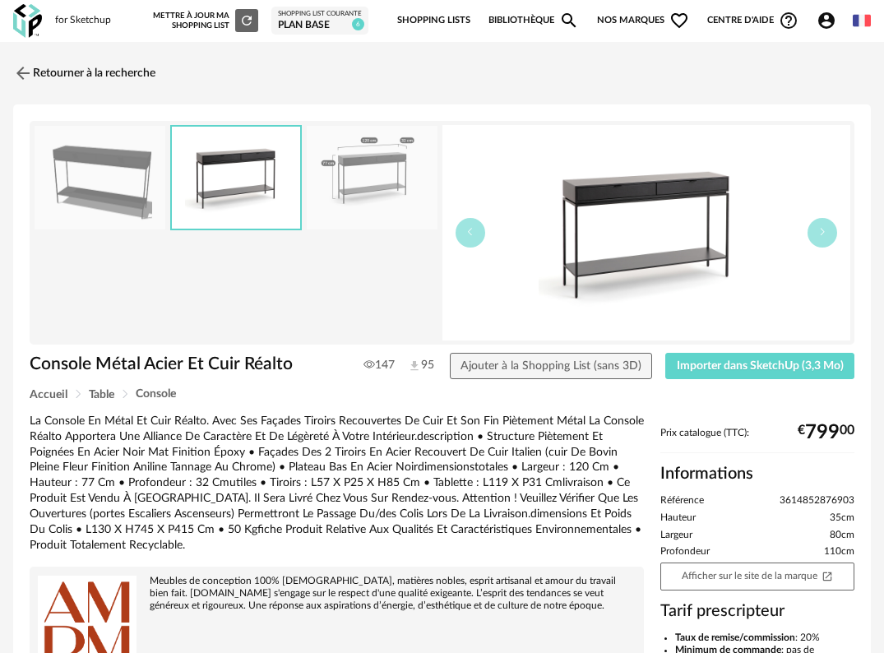
click at [375, 153] on img at bounding box center [372, 178] width 131 height 104
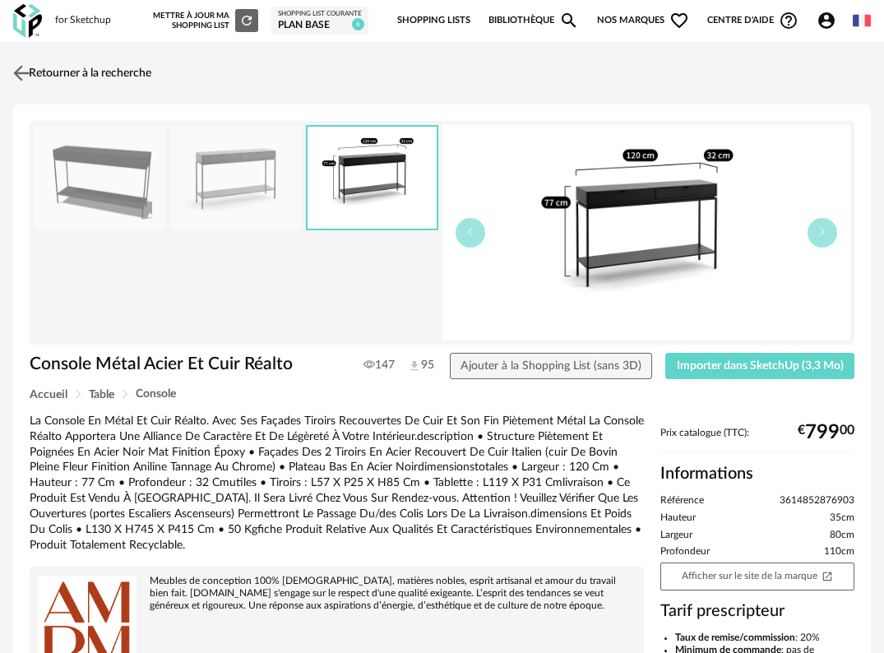
click at [19, 67] on img at bounding box center [22, 73] width 24 height 24
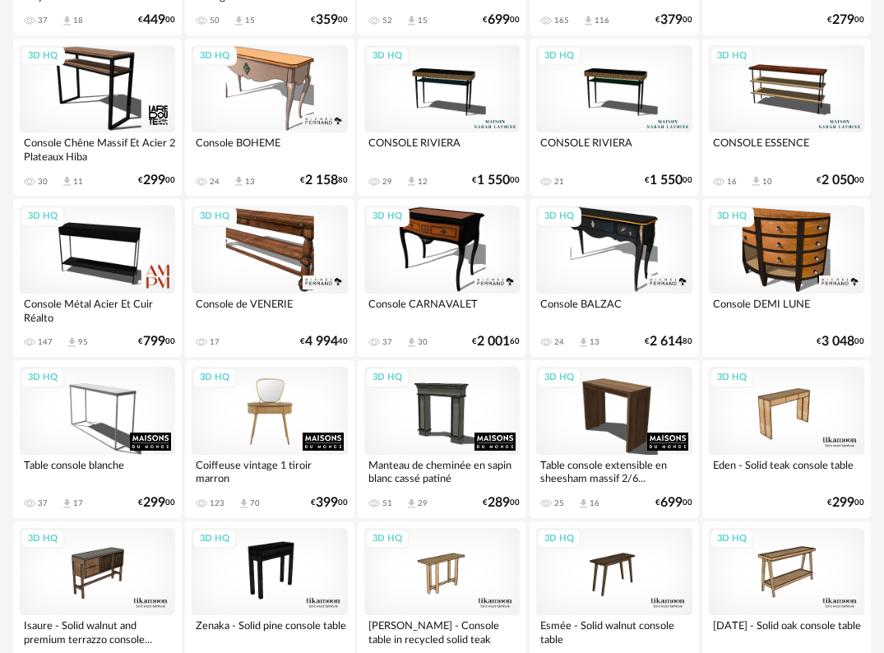
scroll to position [987, 0]
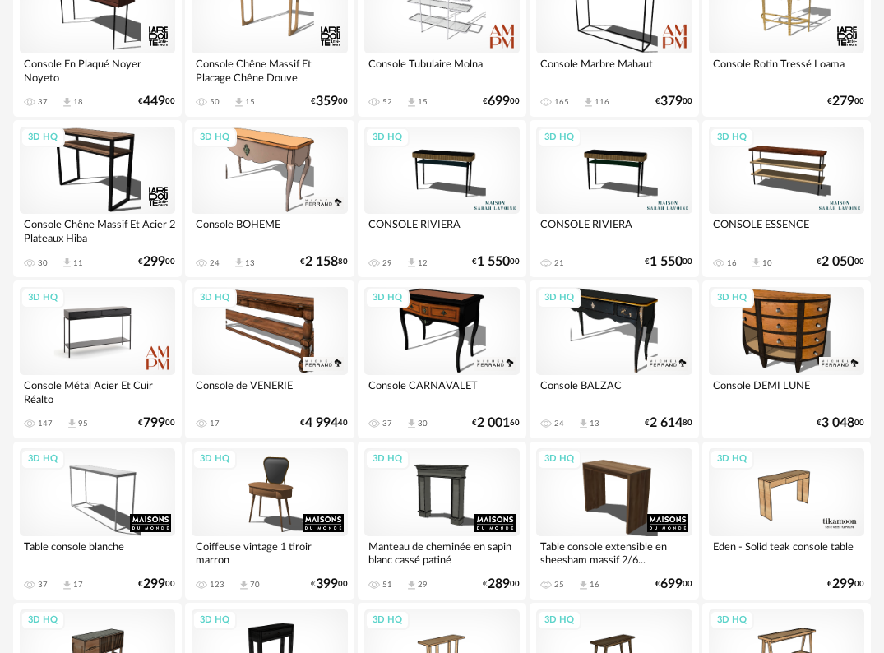
click at [100, 335] on div "3D HQ" at bounding box center [97, 331] width 155 height 88
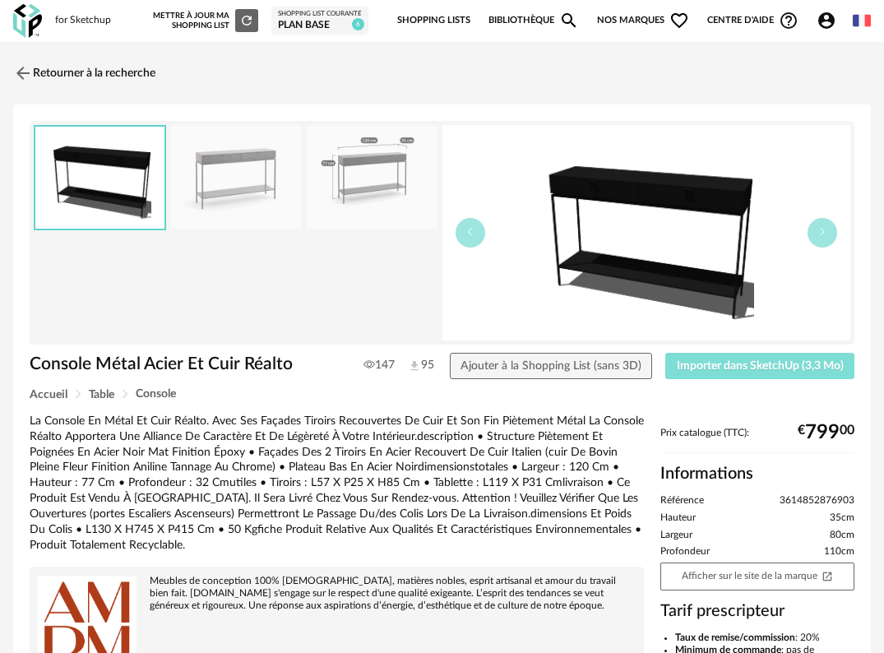
click at [759, 370] on span "Importer dans SketchUp (3,3 Mo)" at bounding box center [760, 366] width 167 height 12
click at [20, 73] on img at bounding box center [22, 73] width 24 height 24
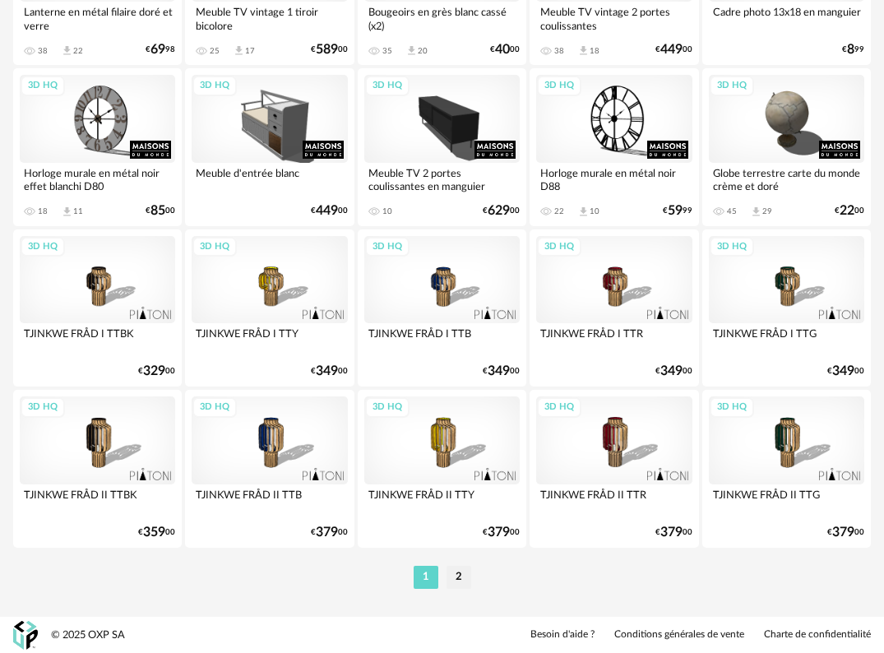
scroll to position [2969, 0]
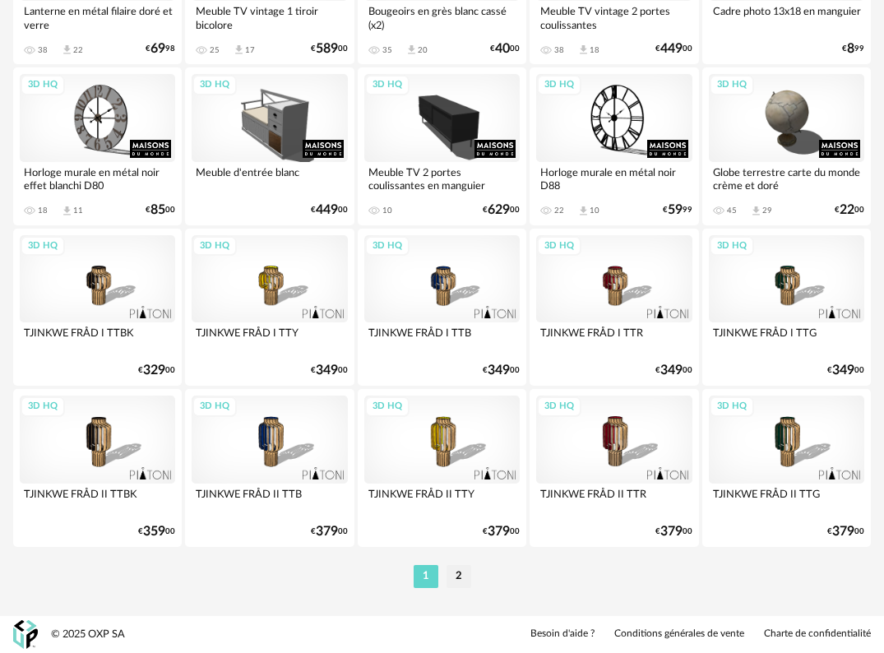
click at [456, 573] on li "2" at bounding box center [459, 576] width 25 height 23
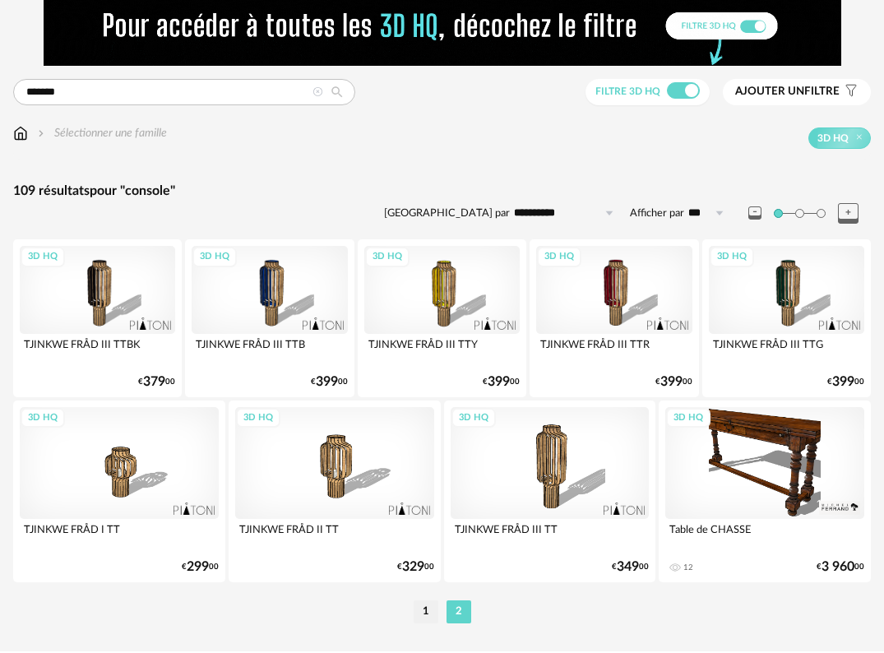
scroll to position [98, 0]
